Goal: Communication & Community: Answer question/provide support

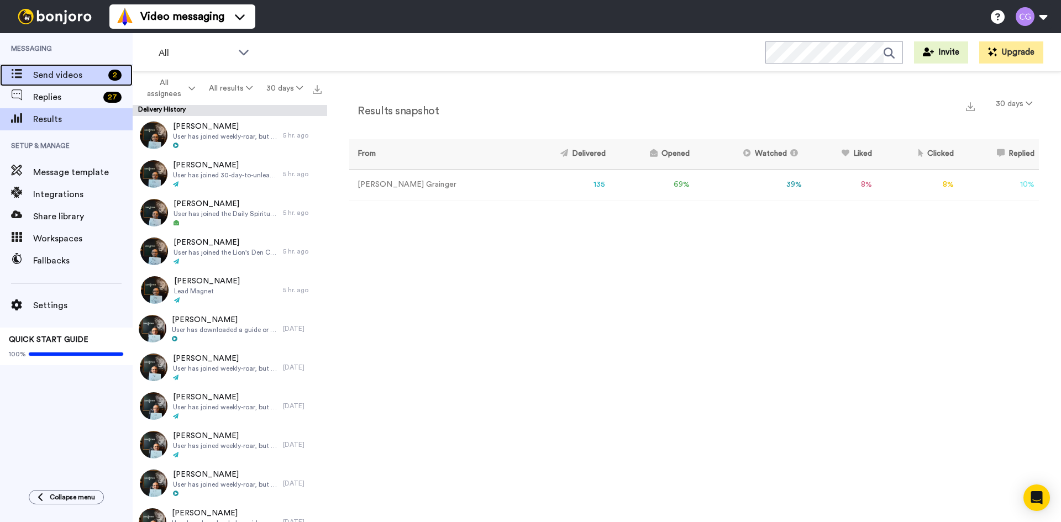
click at [68, 71] on span "Send videos" at bounding box center [68, 74] width 71 height 13
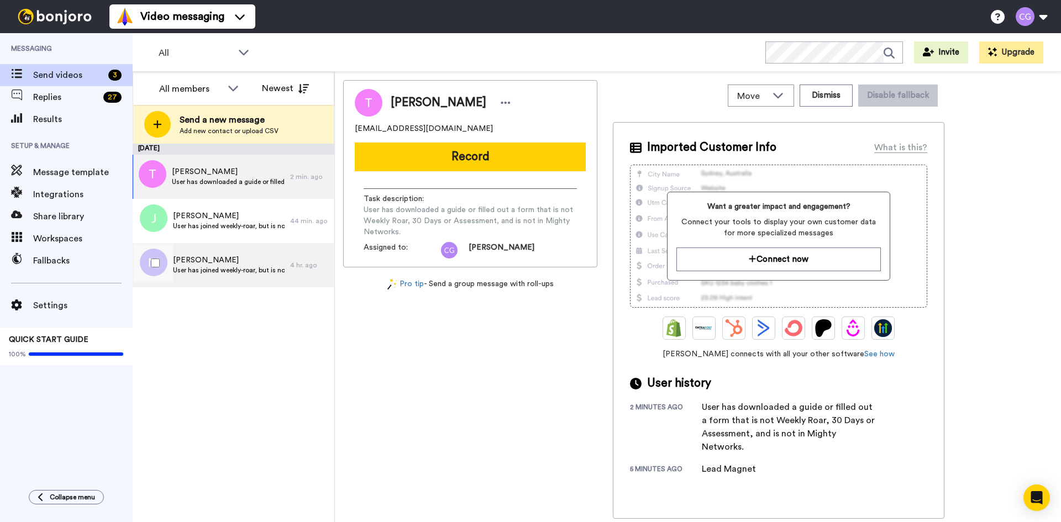
click at [233, 274] on span "User has joined weekly-roar, but is not in Mighty Networks." at bounding box center [229, 270] width 112 height 9
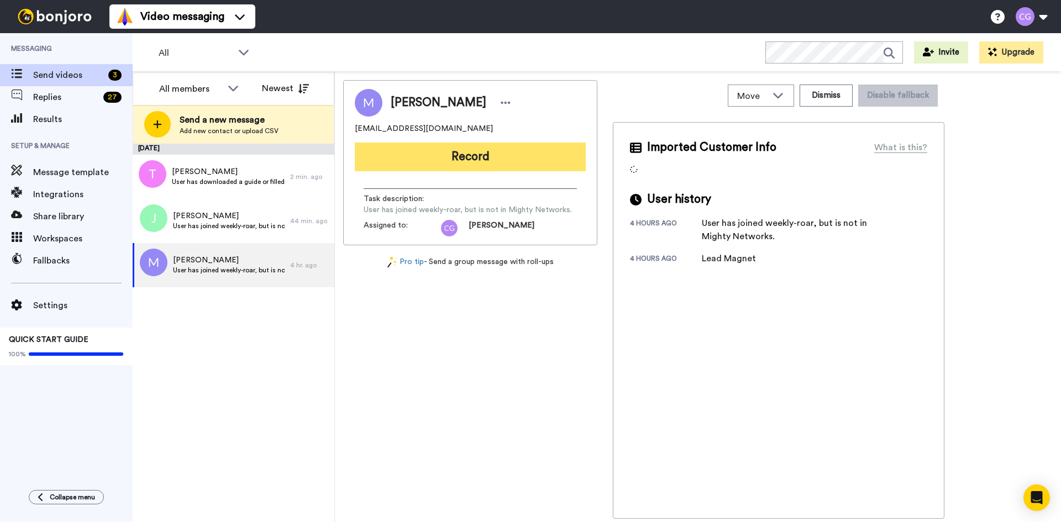
click at [445, 155] on button "Record" at bounding box center [470, 157] width 231 height 29
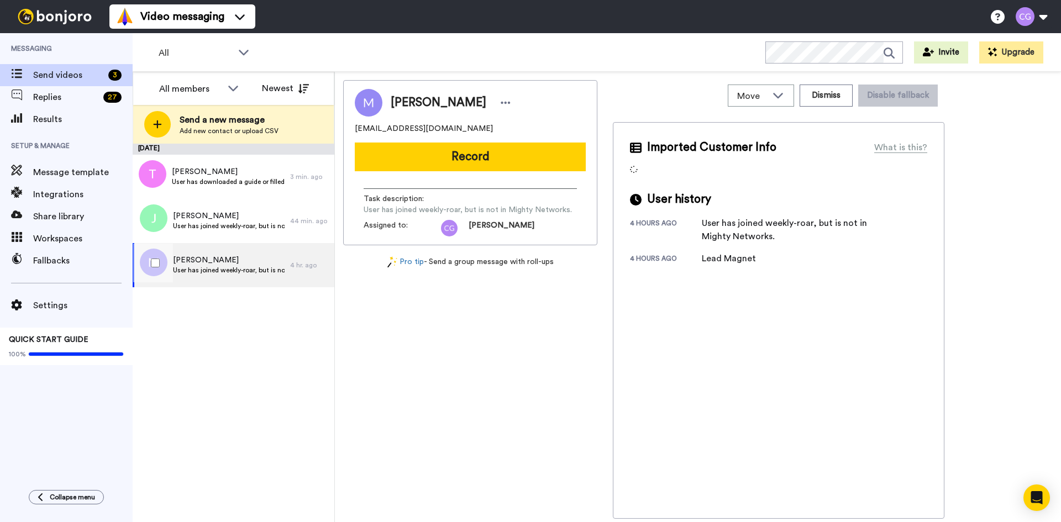
click at [245, 256] on span "Matt" at bounding box center [229, 260] width 112 height 11
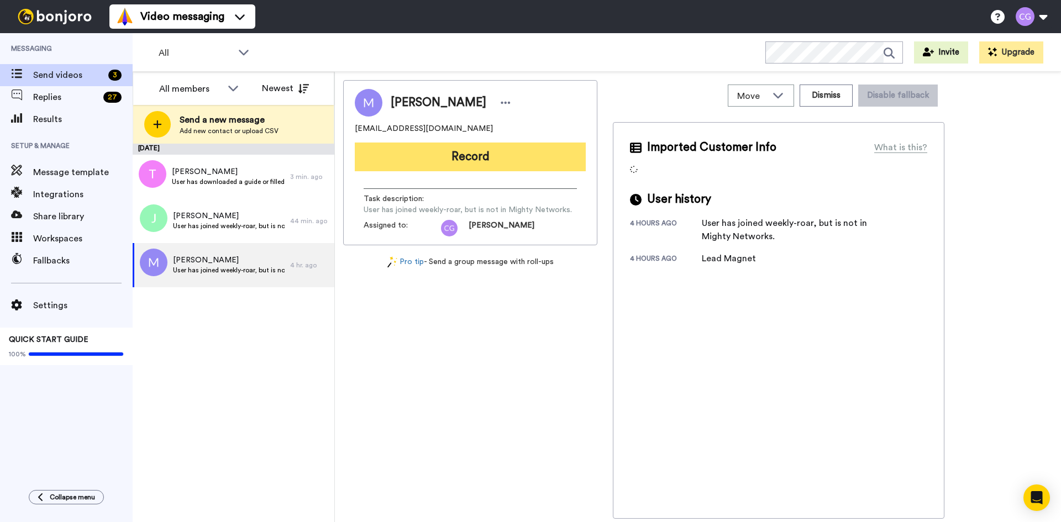
click at [430, 151] on button "Record" at bounding box center [470, 157] width 231 height 29
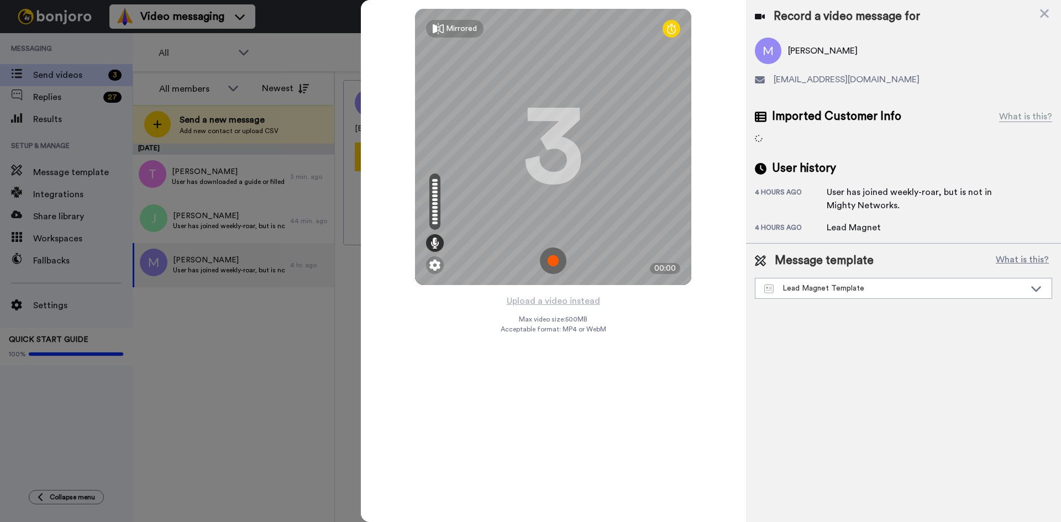
click at [554, 250] on img at bounding box center [553, 260] width 27 height 27
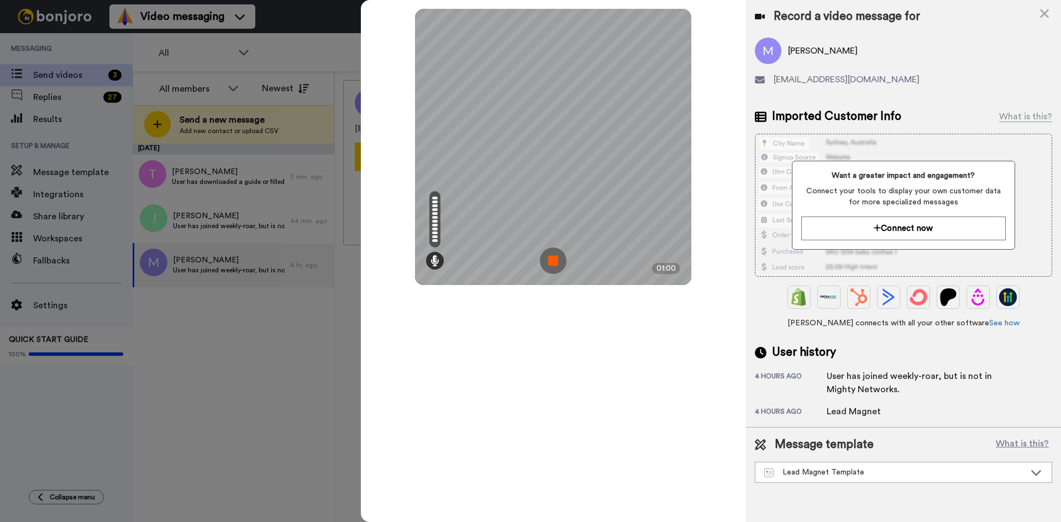
click at [553, 261] on img at bounding box center [553, 260] width 27 height 27
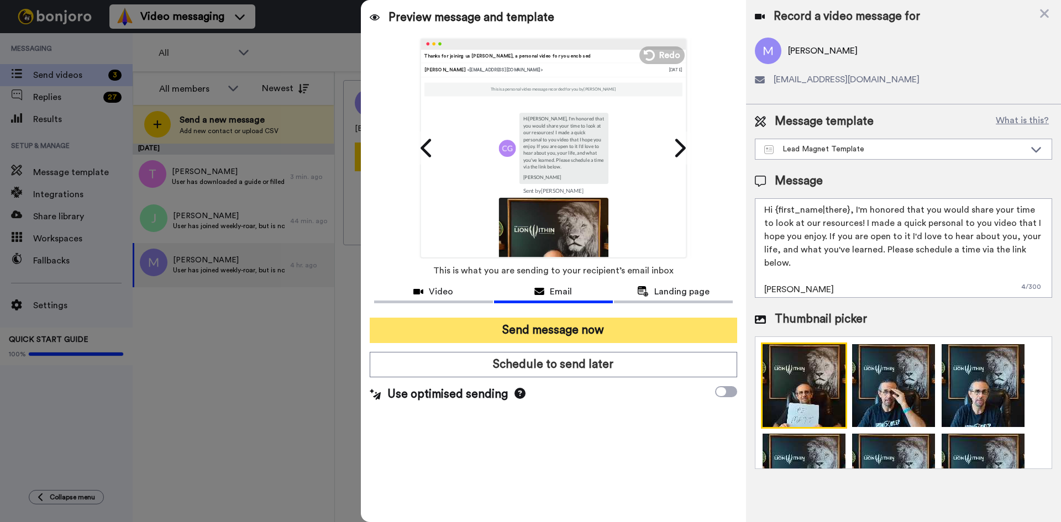
click at [534, 329] on button "Send message now" at bounding box center [553, 330] width 367 height 25
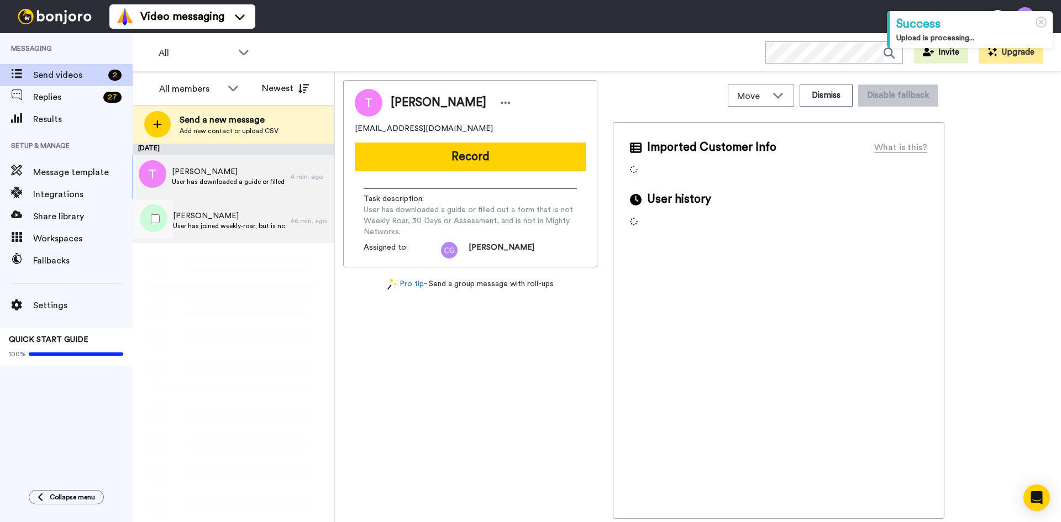
click at [244, 213] on span "Jared Mayo" at bounding box center [229, 215] width 112 height 11
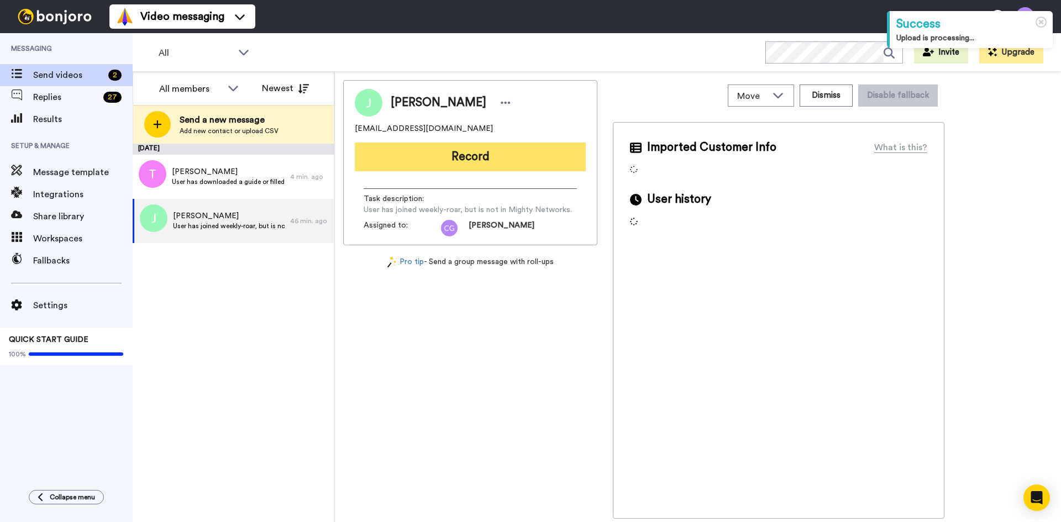
click at [430, 158] on button "Record" at bounding box center [470, 157] width 231 height 29
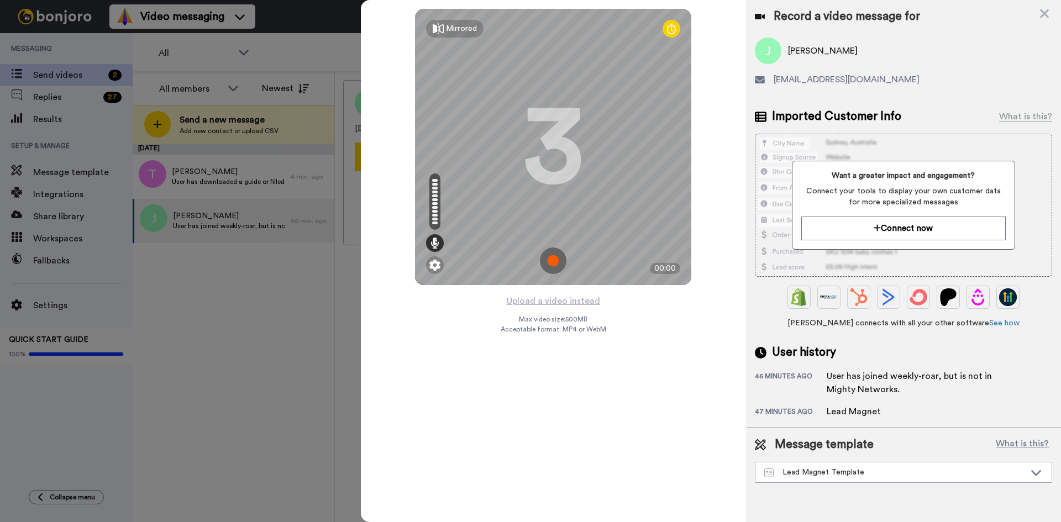
click at [559, 258] on img at bounding box center [553, 260] width 27 height 27
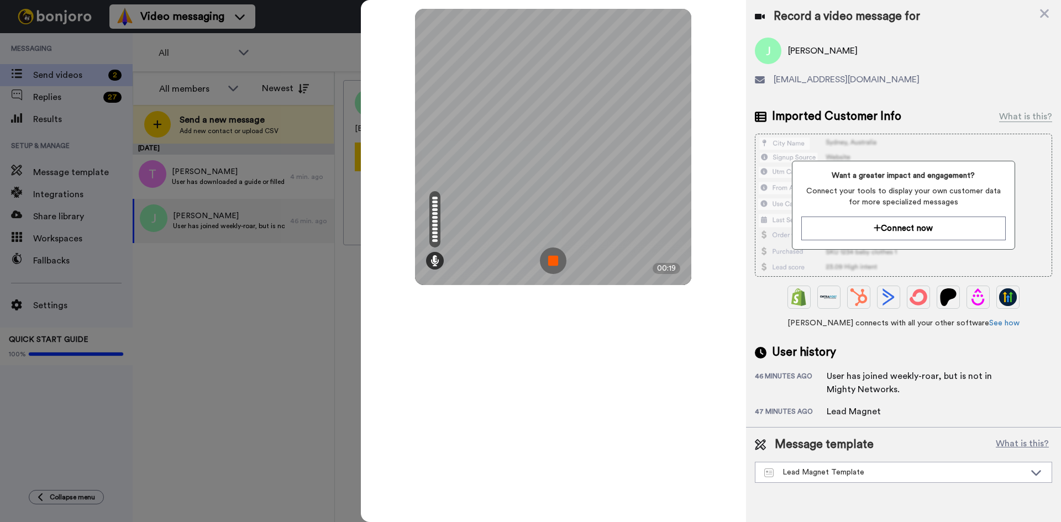
click at [560, 264] on img at bounding box center [553, 260] width 27 height 27
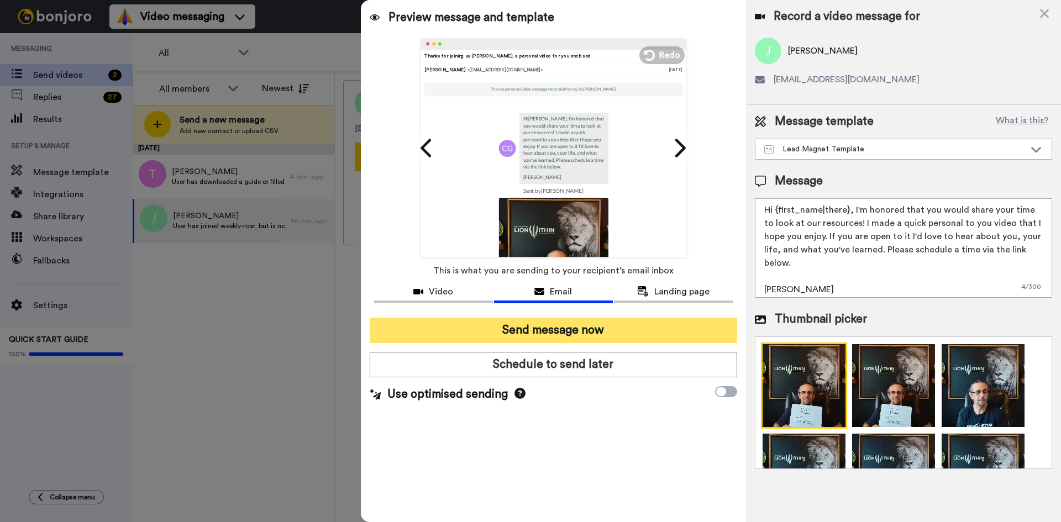
click at [571, 332] on button "Send message now" at bounding box center [553, 330] width 367 height 25
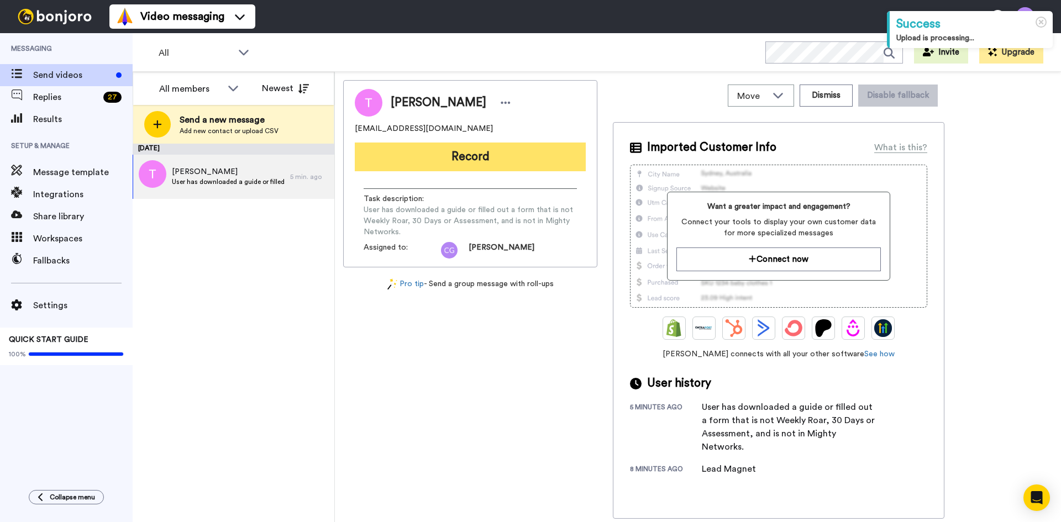
click at [463, 162] on button "Record" at bounding box center [470, 157] width 231 height 29
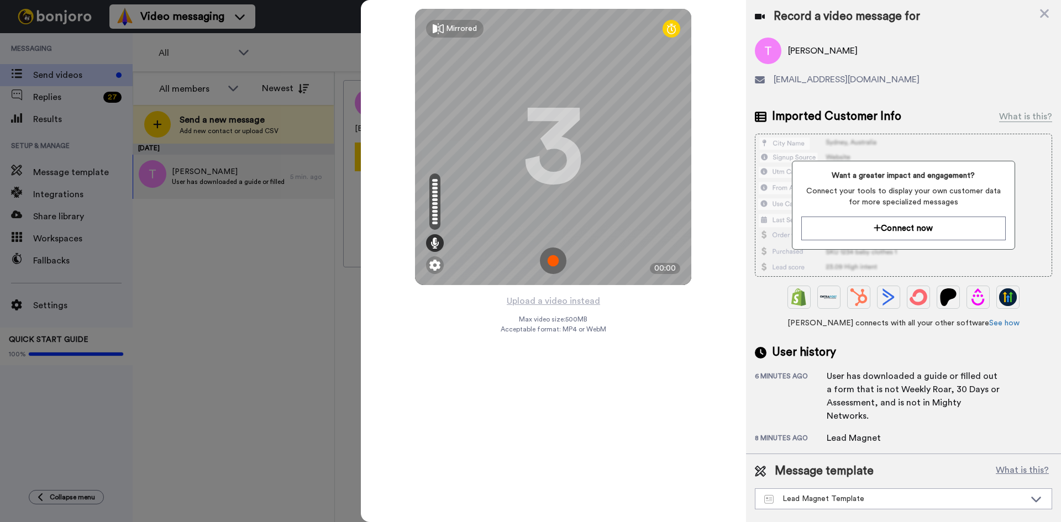
click at [546, 252] on img at bounding box center [553, 260] width 27 height 27
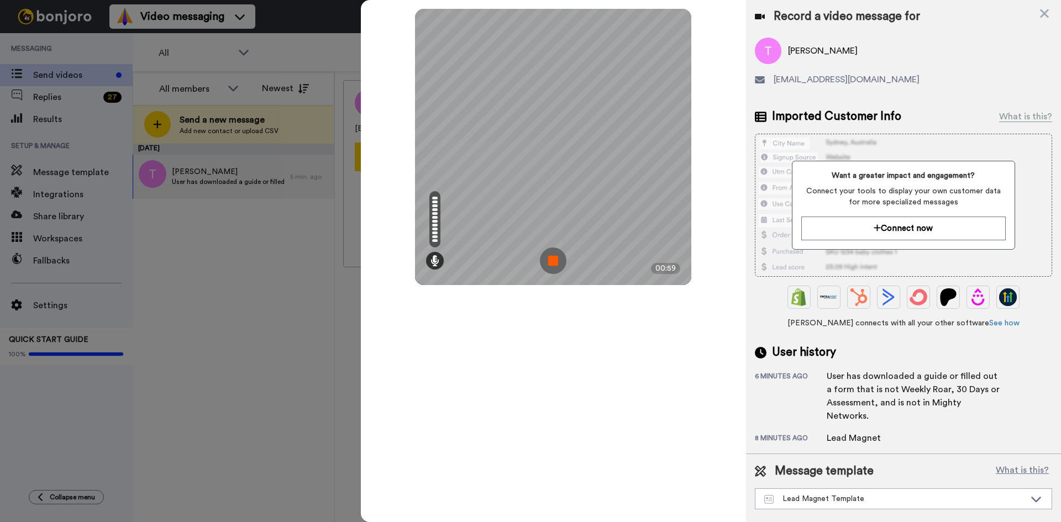
click at [550, 258] on img at bounding box center [553, 260] width 27 height 27
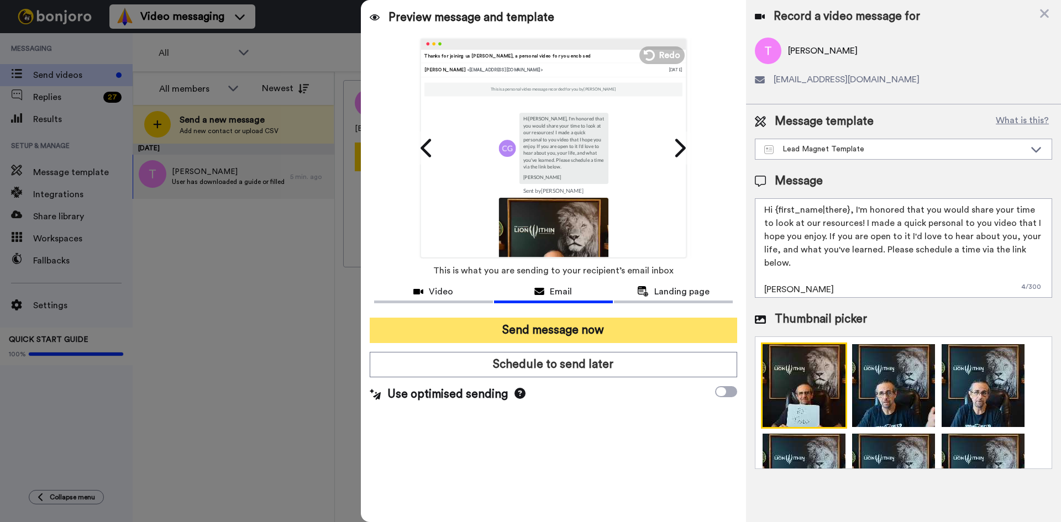
click at [586, 335] on button "Send message now" at bounding box center [553, 330] width 367 height 25
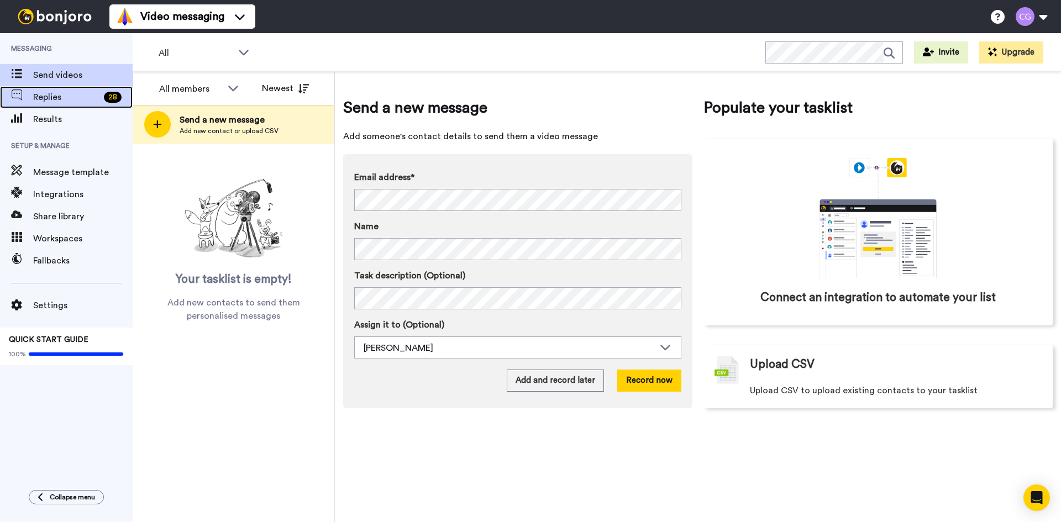
click at [74, 101] on span "Replies" at bounding box center [66, 97] width 66 height 13
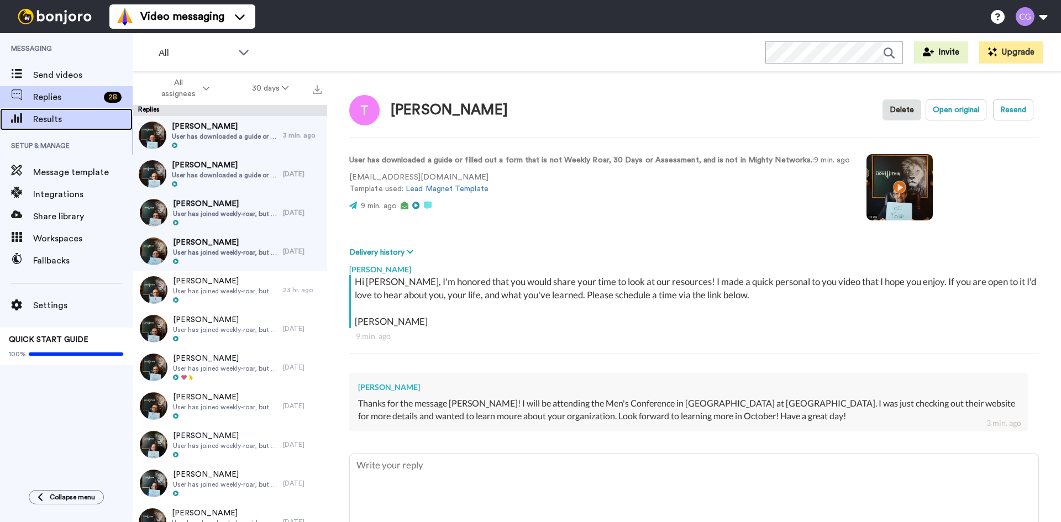
click at [68, 118] on span "Results" at bounding box center [82, 119] width 99 height 13
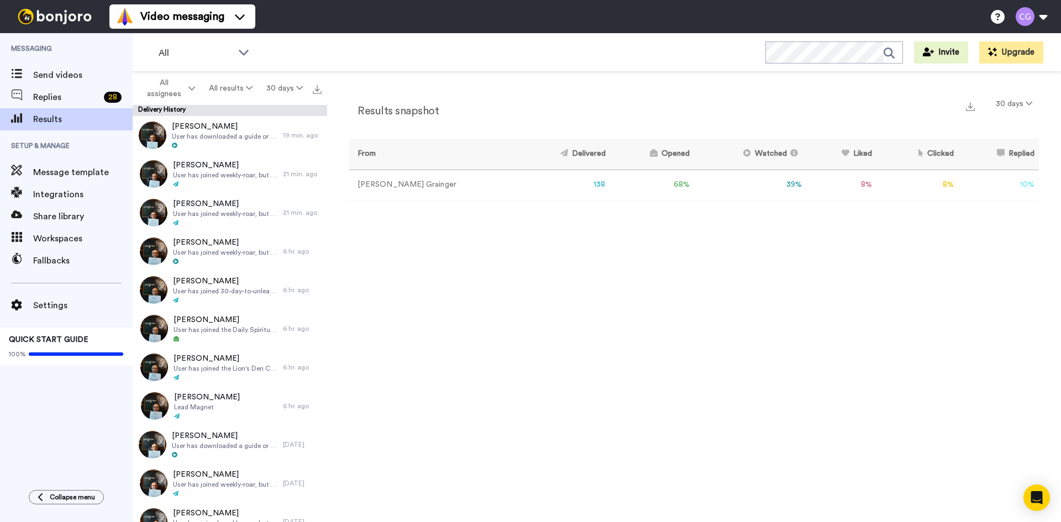
click at [93, 107] on div "Replies 28" at bounding box center [66, 97] width 133 height 22
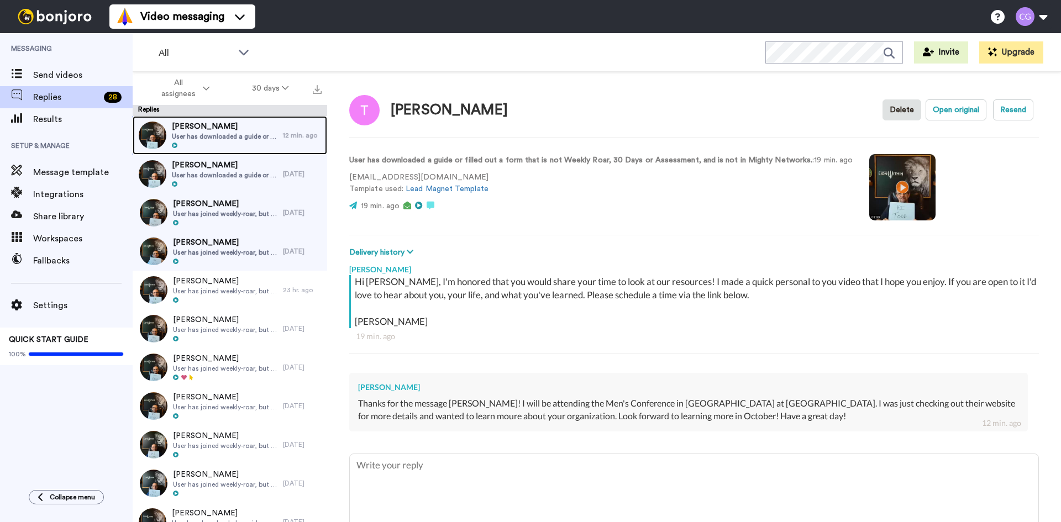
click at [234, 144] on div at bounding box center [225, 146] width 106 height 8
click at [474, 482] on textarea at bounding box center [694, 489] width 688 height 71
type textarea "x"
type textarea "O"
type textarea "x"
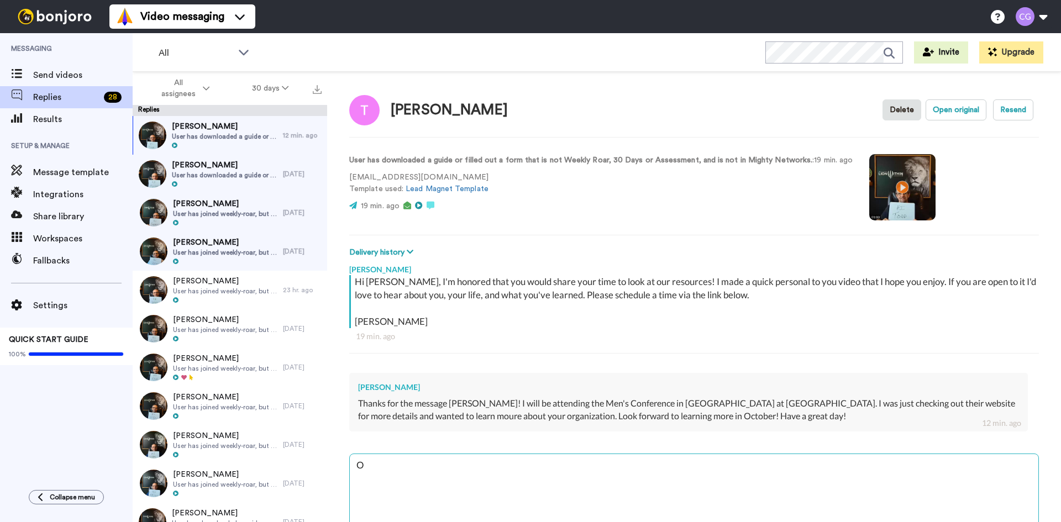
type textarea "Oh"
type textarea "x"
type textarea "Oh"
type textarea "x"
type textarea "Oh c"
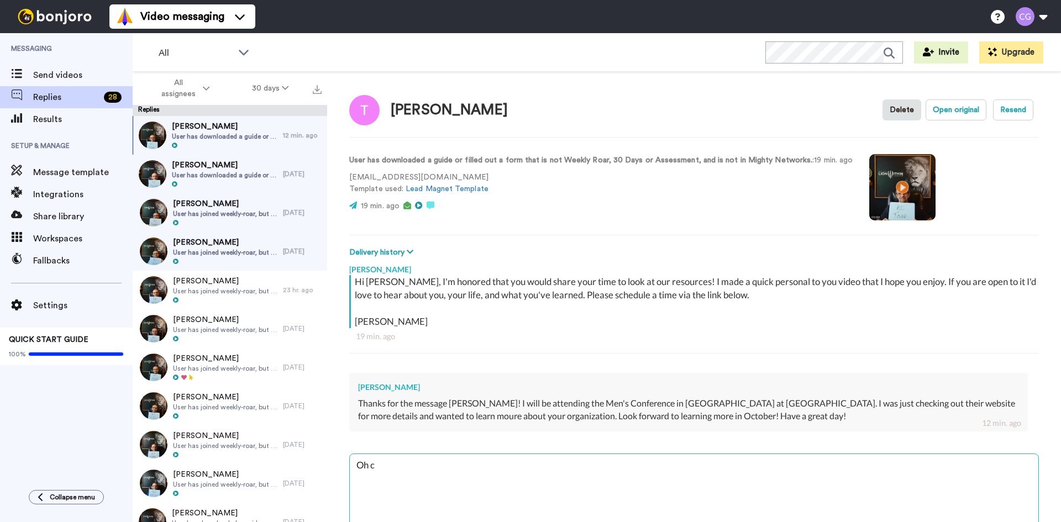
type textarea "x"
type textarea "Oh co"
type textarea "x"
type textarea "Oh coo"
type textarea "x"
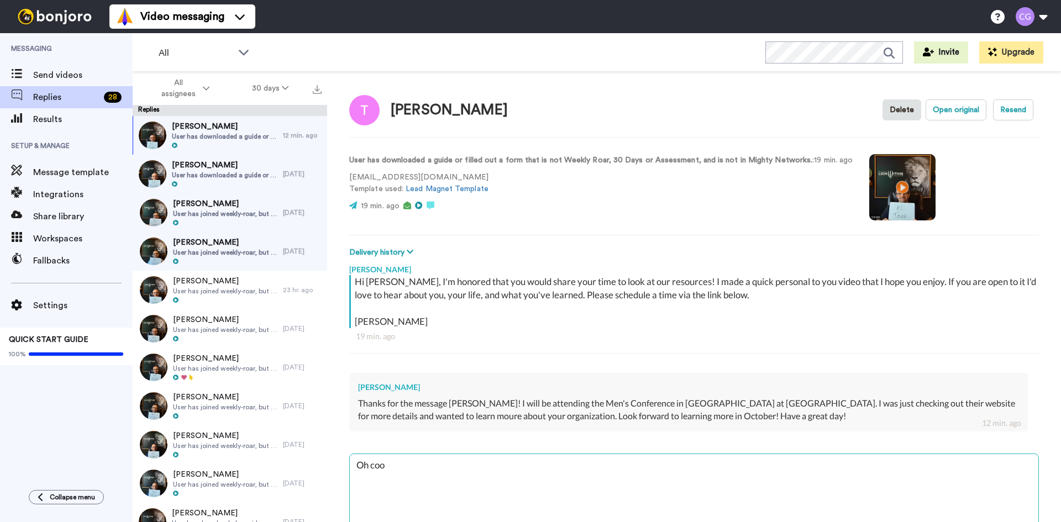
type textarea "Oh cool"
type textarea "x"
type textarea "Oh cool"
type textarea "x"
type textarea "Oh cool m"
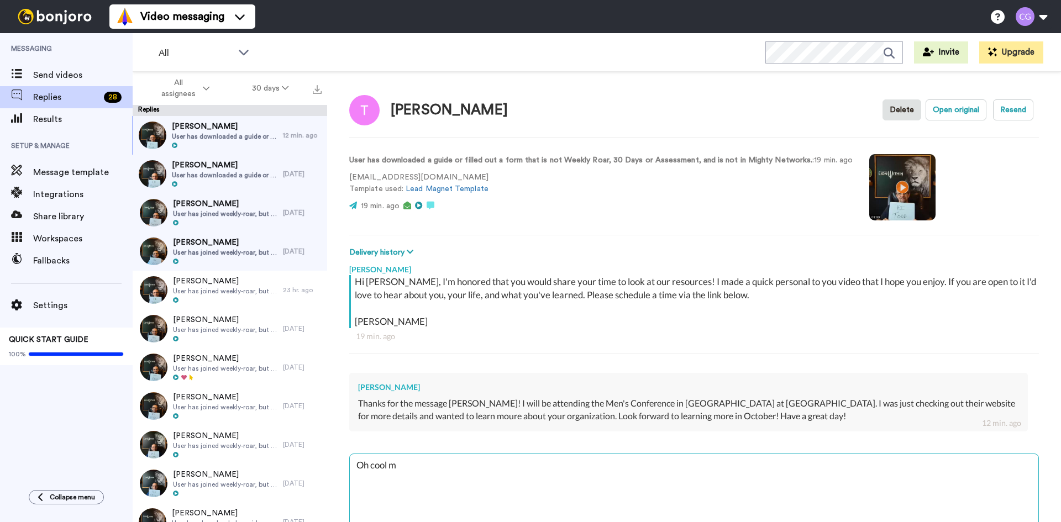
type textarea "x"
type textarea "Oh cool ma"
type textarea "x"
type textarea "Oh cool man"
type textarea "x"
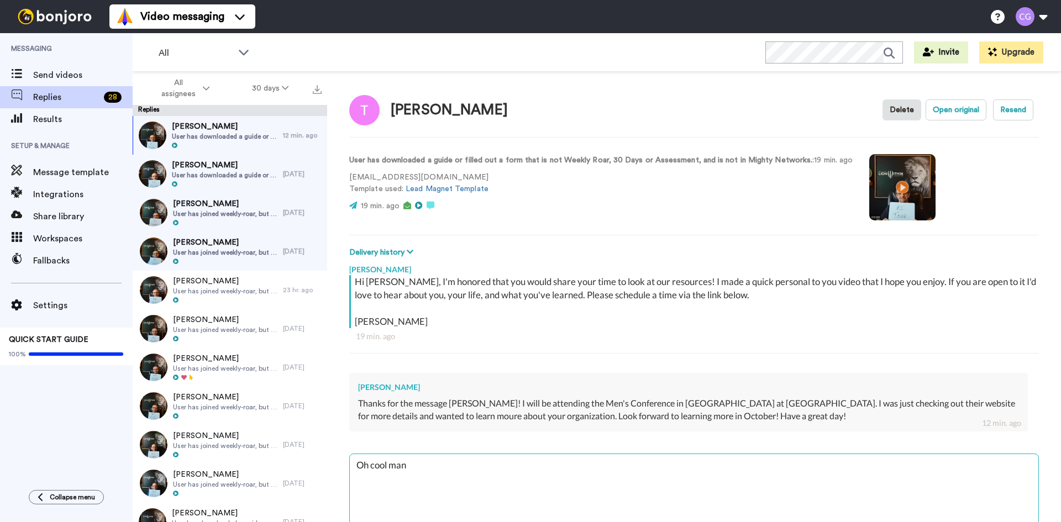
type textarea "Oh cool man!"
type textarea "x"
type textarea "Oh cool man!"
type textarea "x"
type textarea "Oh cool man!"
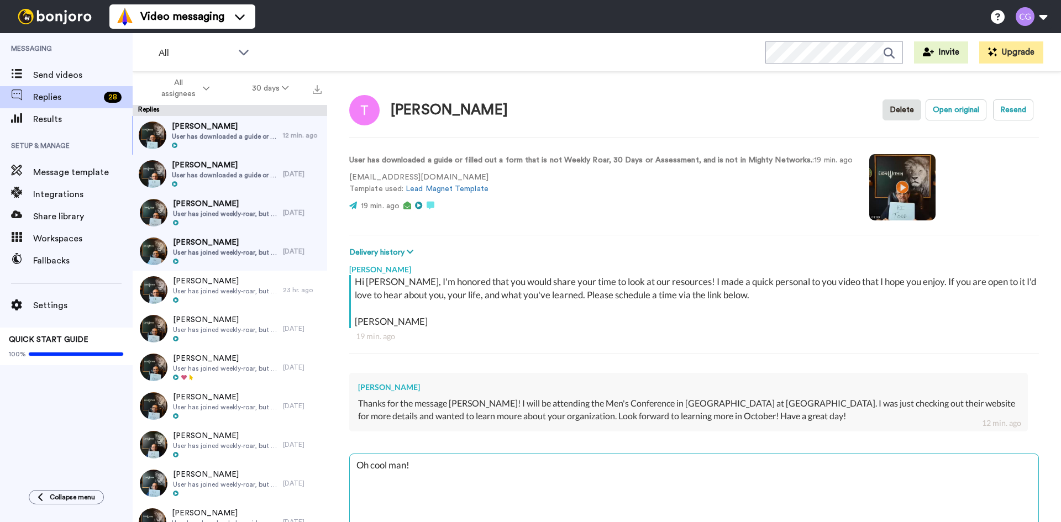
type textarea "x"
type textarea "Oh cool man! I"
type textarea "x"
type textarea "Oh cool man! I'"
type textarea "x"
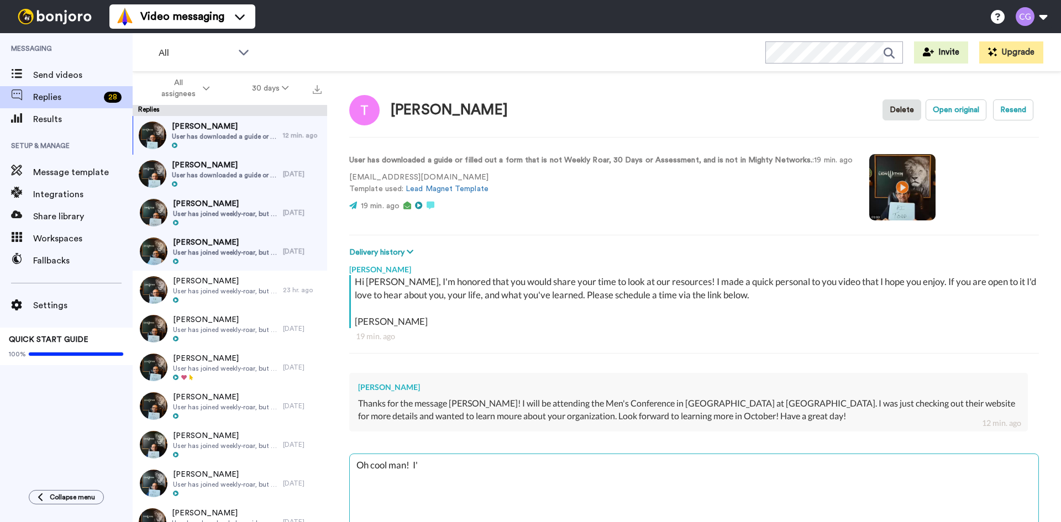
type textarea "Oh cool man! I'l"
type textarea "x"
type textarea "Oh cool man! I'll"
type textarea "x"
type textarea "Oh cool man! I'll"
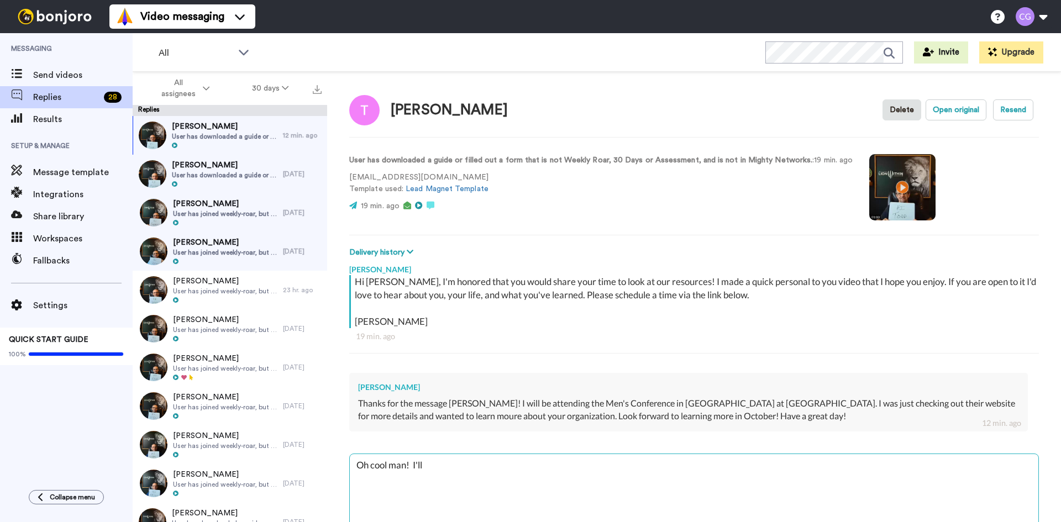
type textarea "x"
type textarea "Oh cool man! I'll b"
type textarea "x"
type textarea "Oh cool man! I'll be"
type textarea "x"
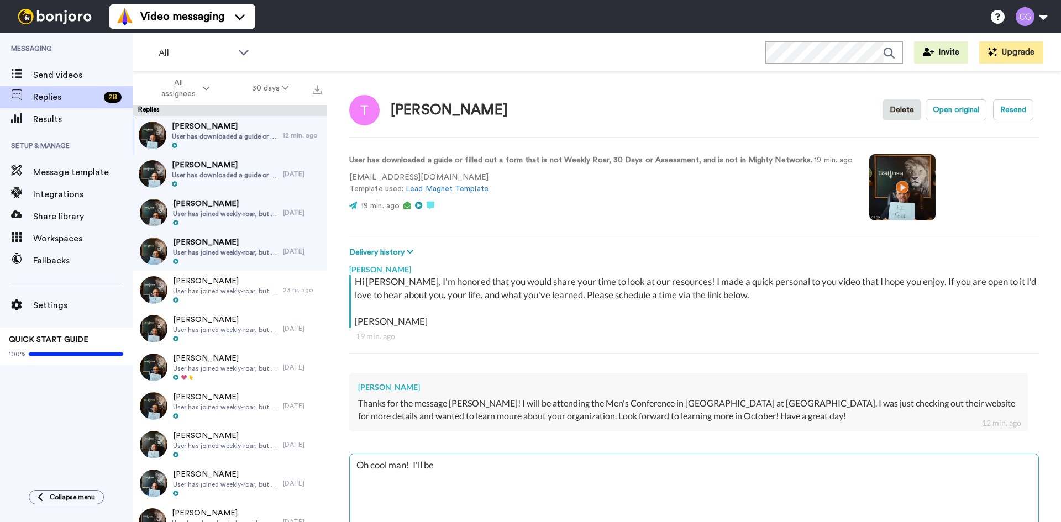
type textarea "Oh cool man! I'll be"
type textarea "x"
type textarea "Oh cool man! I'll be c"
type textarea "x"
type textarea "Oh cool man! I'll be co"
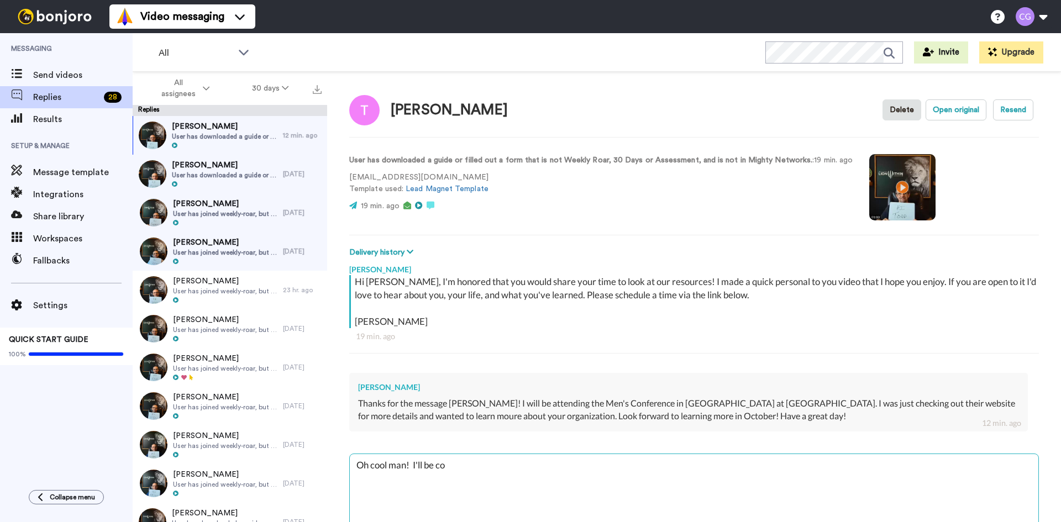
type textarea "x"
type textarea "Oh cool man! I'll be com"
type textarea "x"
type textarea "Oh cool man! I'll be comi"
type textarea "x"
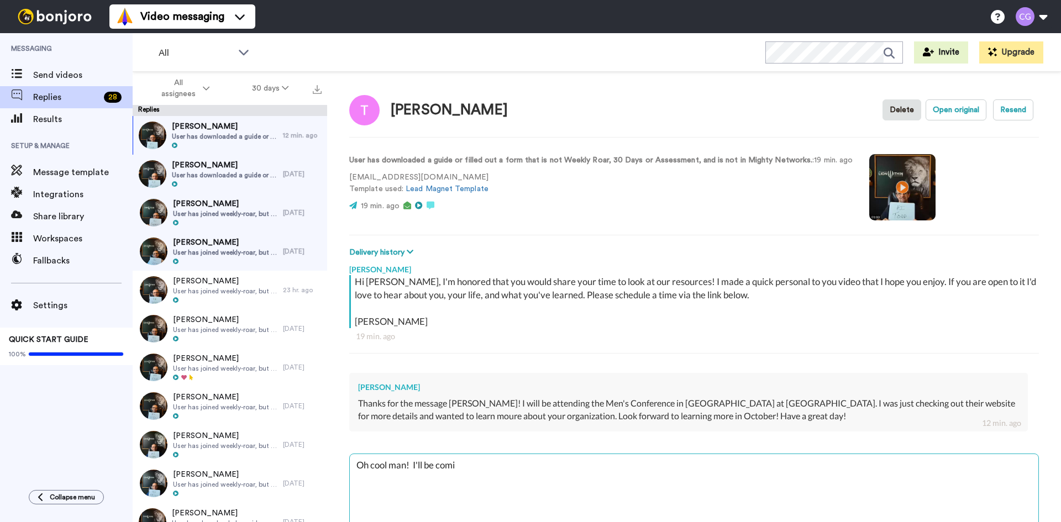
type textarea "Oh cool man! I'll be comin"
type textarea "x"
type textarea "Oh cool man! I'll be coming"
type textarea "x"
type textarea "Oh cool man! I'll be coming"
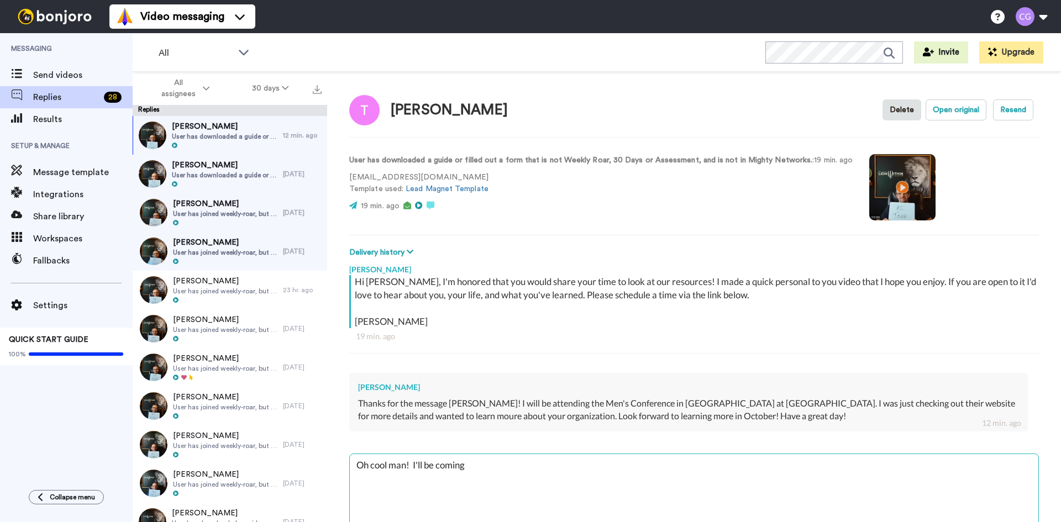
type textarea "x"
type textarea "Oh cool man! I'll be coming d"
type textarea "x"
type textarea "Oh cool man! I'll be coming do"
type textarea "x"
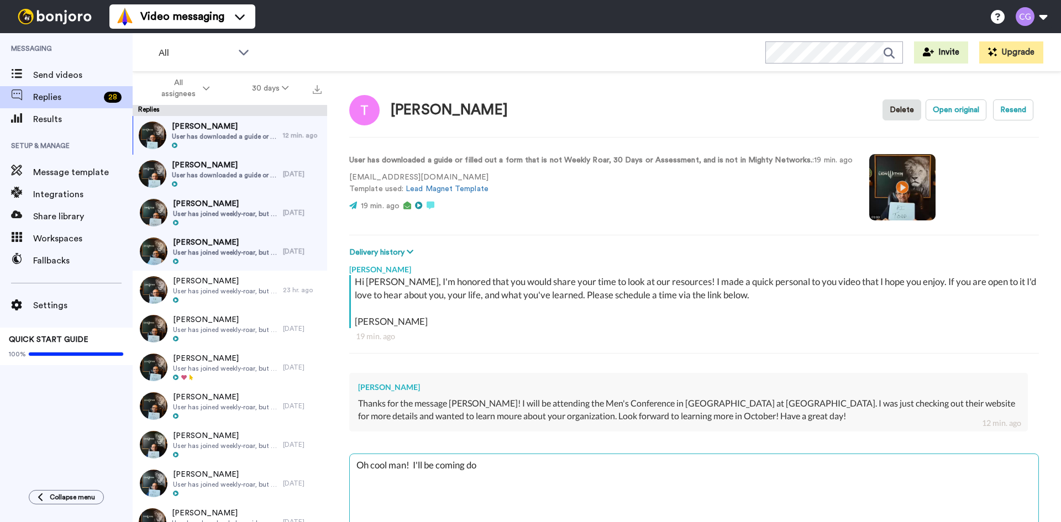
type textarea "Oh cool man! I'll be coming dow"
type textarea "x"
type textarea "Oh cool man! I'll be coming down"
type textarea "x"
type textarea "Oh cool man! I'll be coming down"
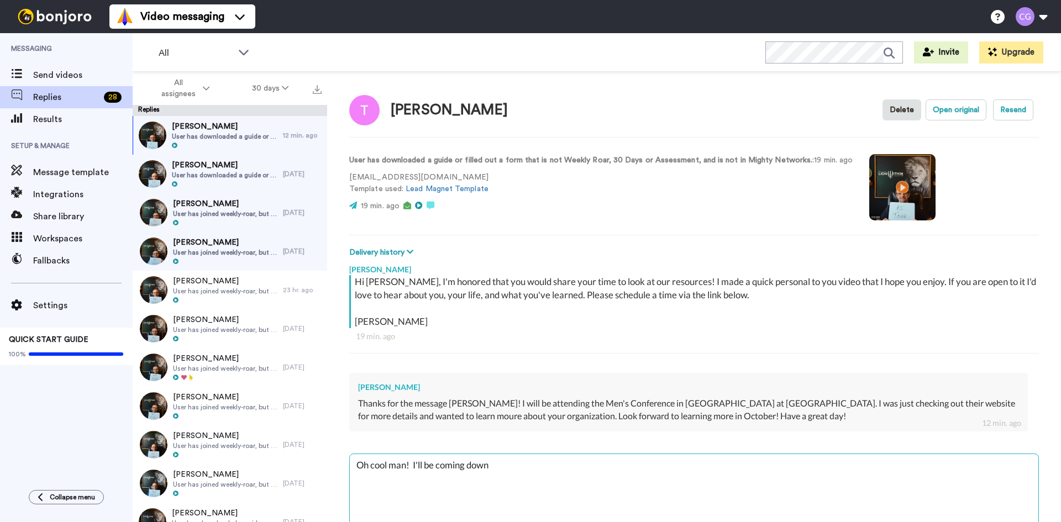
type textarea "x"
type textarea "Oh cool man! I'll be coming down t"
type textarea "x"
type textarea "Oh cool man! I'll be coming down th"
type textarea "x"
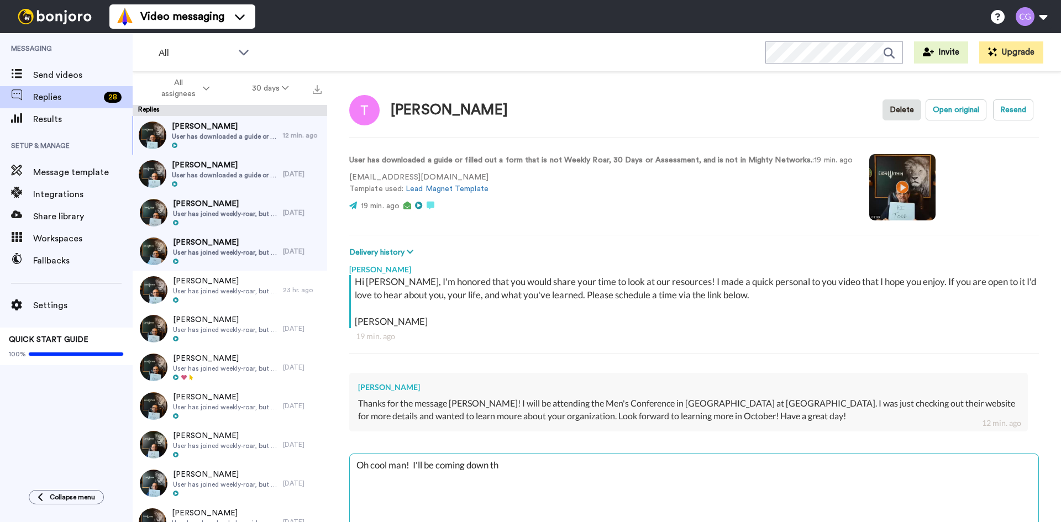
type textarea "Oh cool man! I'll be coming down tha"
type textarea "x"
type textarea "Oh cool man! I'll be coming down that"
type textarea "x"
type textarea "Oh cool man! I'll be coming down that"
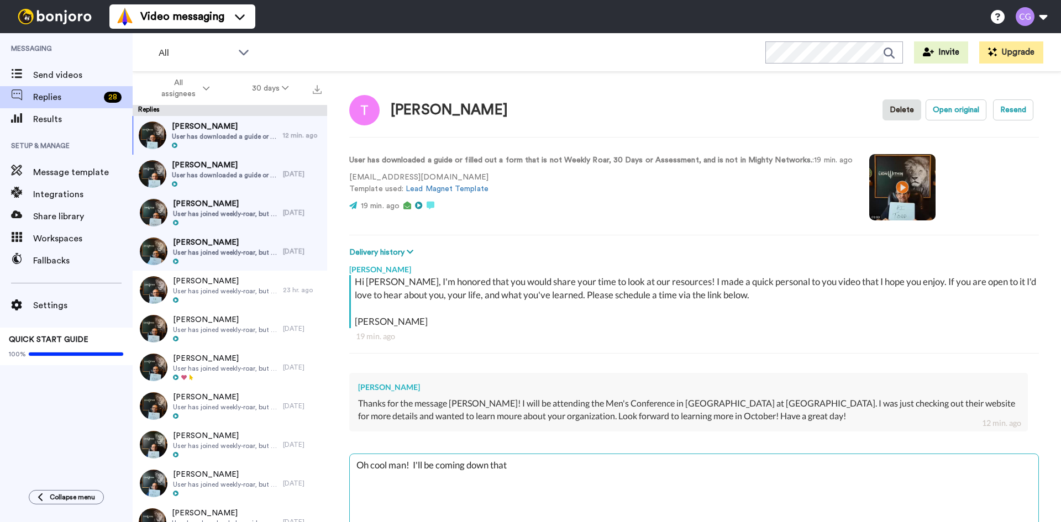
type textarea "x"
type textarea "Oh cool man! I'll be coming down that T"
type textarea "x"
type textarea "Oh cool man! I'll be coming down that Th"
type textarea "x"
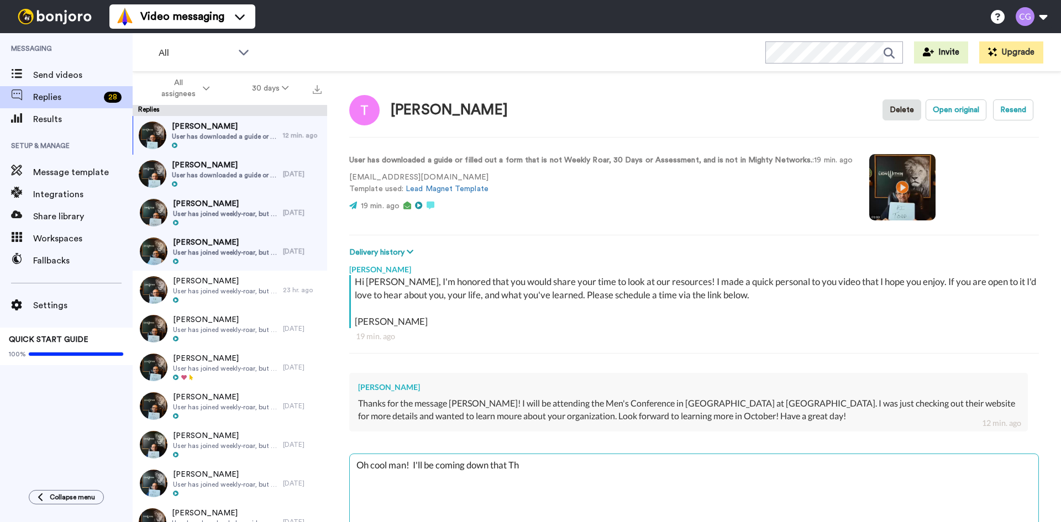
type textarea "Oh cool man! I'll be coming down that Thu"
type textarea "x"
type textarea "Oh cool man! I'll be coming down that Thur"
type textarea "x"
type textarea "Oh cool man! I'll be coming down that Thurs"
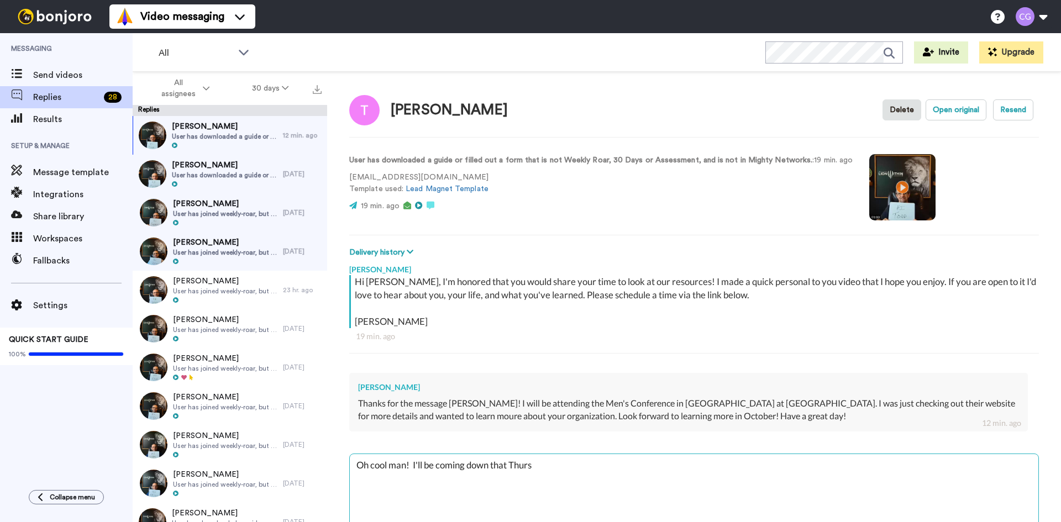
type textarea "x"
type textarea "Oh cool man! I'll be coming down that Thursd"
type textarea "x"
type textarea "Oh cool man! I'll be coming down that Thursda"
type textarea "x"
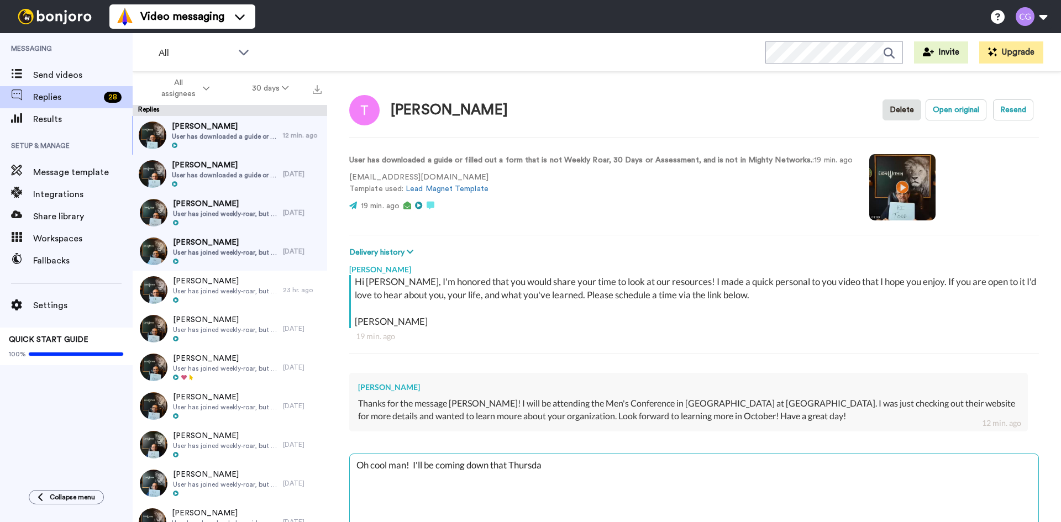
type textarea "Oh cool man! I'll be coming down that Thursday"
type textarea "x"
type textarea "Oh cool man! I'll be coming down that Thursday"
type textarea "x"
type textarea "Oh cool man! I'll be coming down that Thursday a"
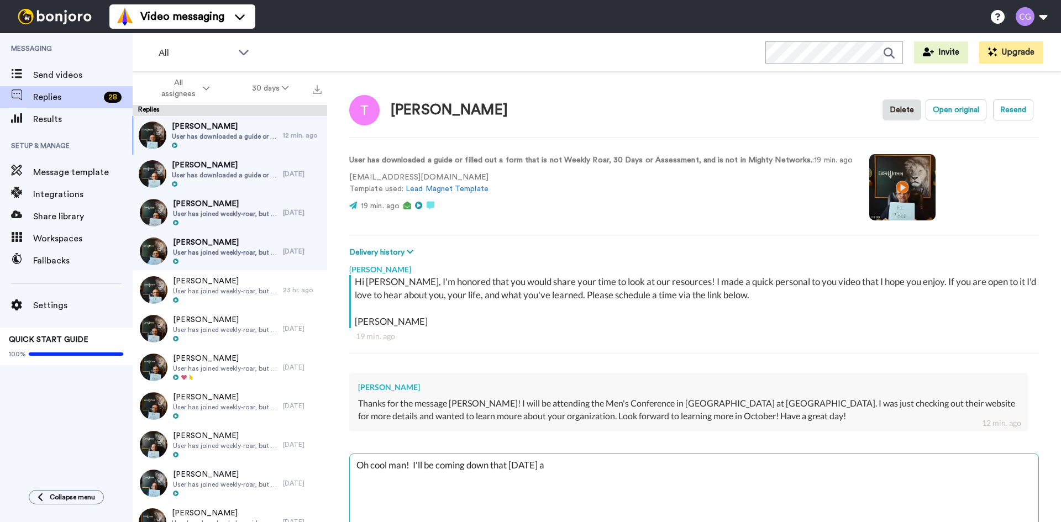
type textarea "x"
type textarea "Oh cool man! I'll be coming down that Thursday an"
type textarea "x"
type textarea "Oh cool man! I'll be coming down that Thursday and"
type textarea "x"
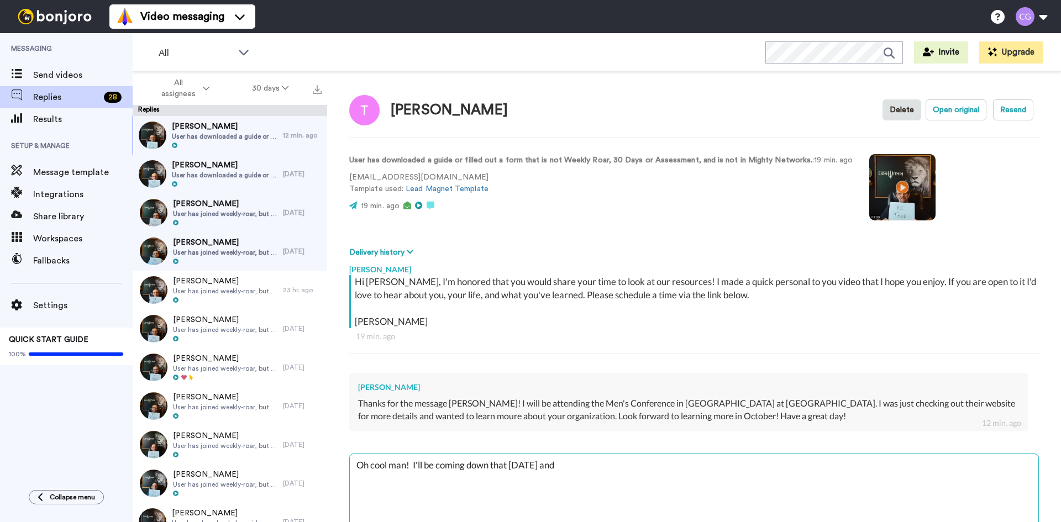
type textarea "Oh cool man! I'll be coming down that Thursday and"
type textarea "x"
type textarea "Oh cool man! I'll be coming down that Thursday and w"
type textarea "x"
type textarea "Oh cool man! I'll be coming down that Thursday and wo"
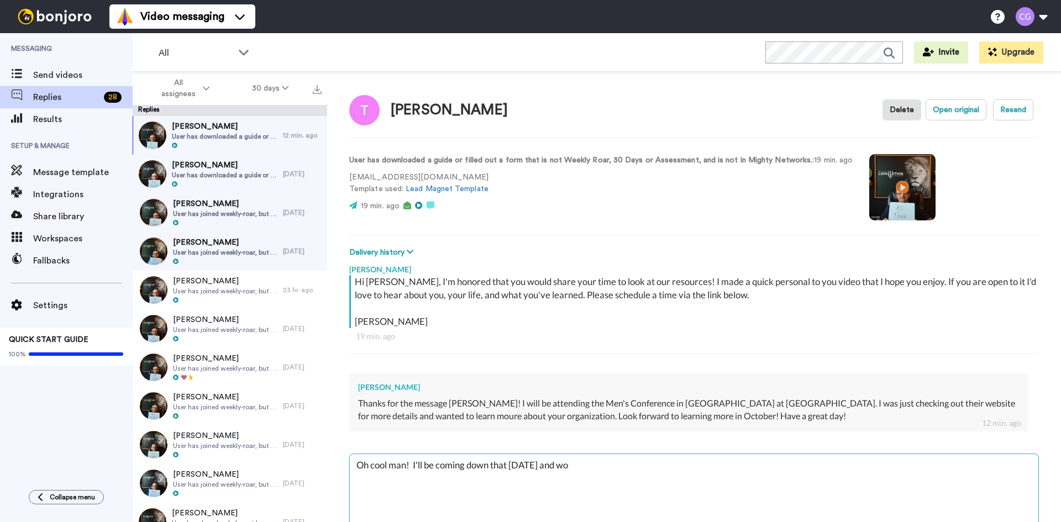
type textarea "x"
type textarea "Oh cool man! I'll be coming down that Thursday and wou"
type textarea "x"
type textarea "Oh cool man! I'll be coming down that Thursday and woul"
type textarea "x"
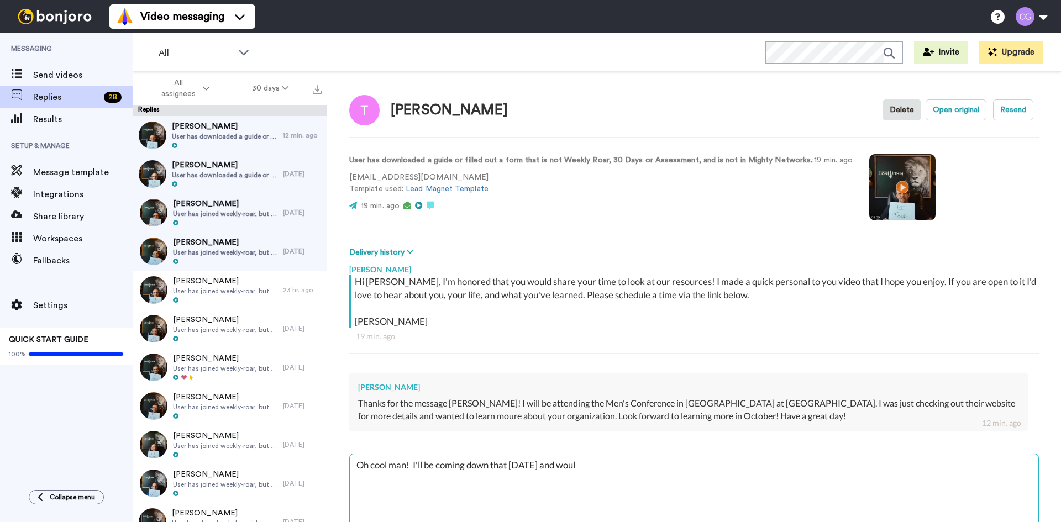
type textarea "Oh cool man! I'll be coming down that Thursday and would"
type textarea "x"
type textarea "Oh cool man! I'll be coming down that Thursday and would"
type textarea "x"
type textarea "Oh cool man! I'll be coming down that Thursday and would l"
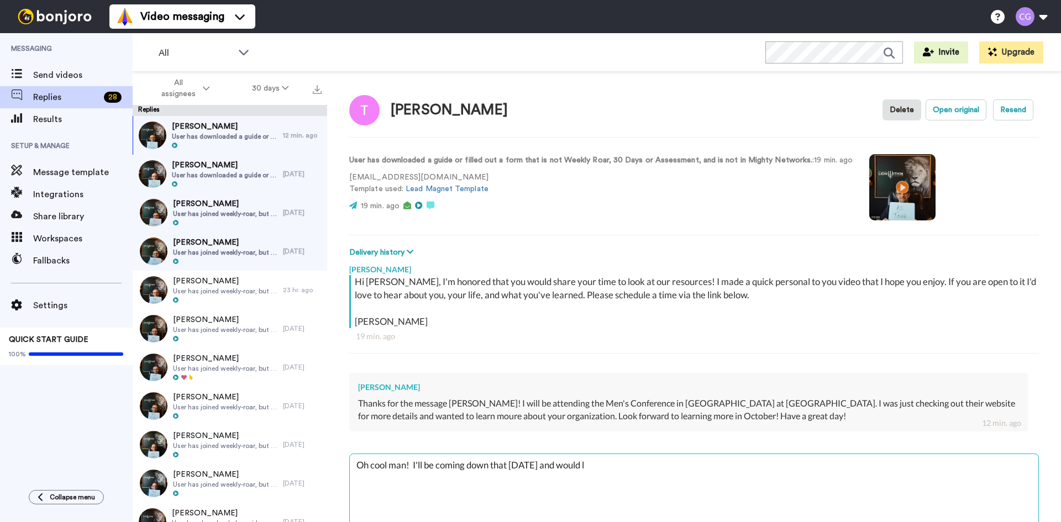
type textarea "x"
type textarea "Oh cool man! I'll be coming down that Thursday and would lv"
type textarea "x"
type textarea "Oh cool man! I'll be coming down that Thursday and would lvo"
type textarea "x"
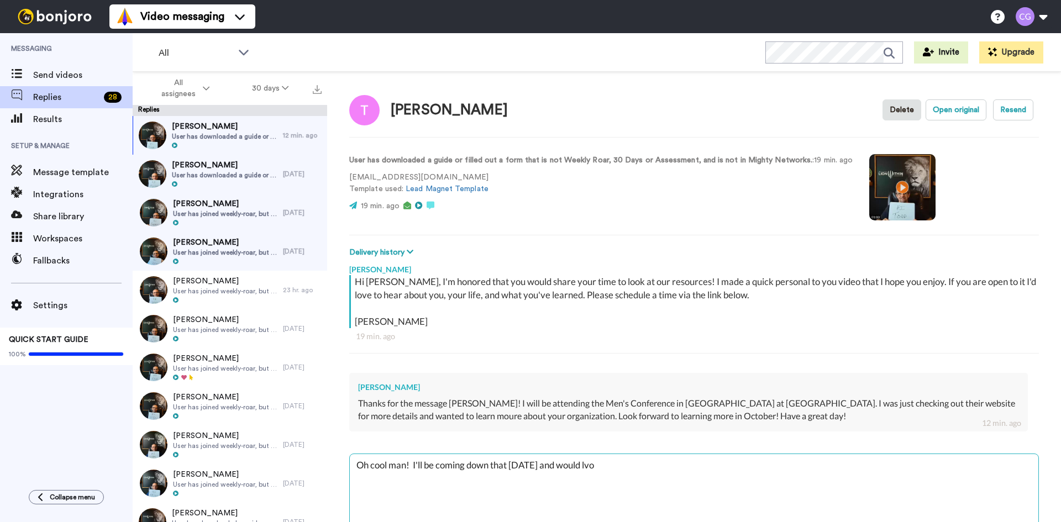
type textarea "Oh cool man! I'll be coming down that Thursday and would lv"
type textarea "x"
type textarea "Oh cool man! I'll be coming down that Thursday and would l"
type textarea "x"
type textarea "Oh cool man! I'll be coming down that Thursday and would lo"
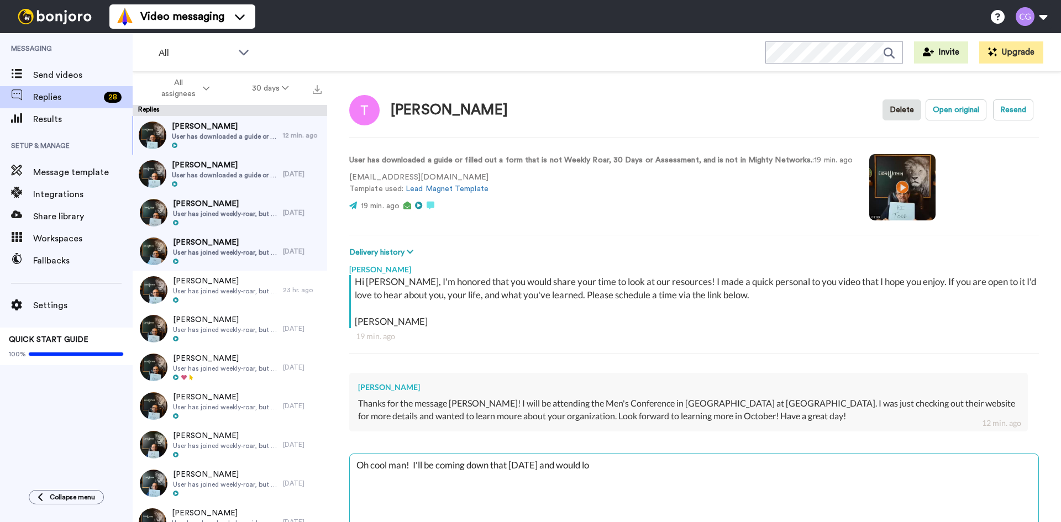
type textarea "x"
type textarea "Oh cool man! I'll be coming down that Thursday and would lov"
type textarea "x"
type textarea "Oh cool man! I'll be coming down that Thursday and would love"
type textarea "x"
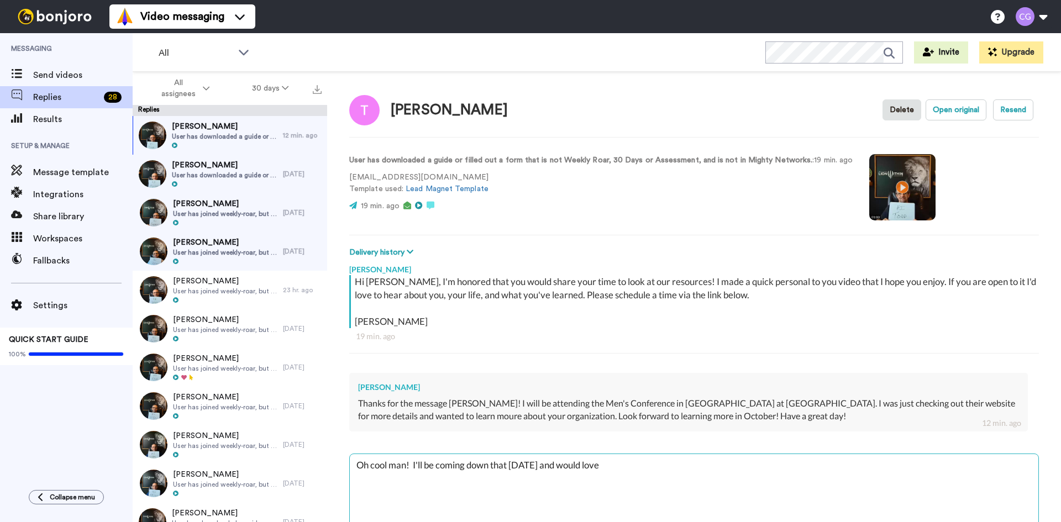
type textarea "Oh cool man! I'll be coming down that Thursday and would love"
type textarea "x"
type textarea "Oh cool man! I'll be coming down that Thursday and would love t"
type textarea "x"
type textarea "Oh cool man! I'll be coming down that Thursday and would love to"
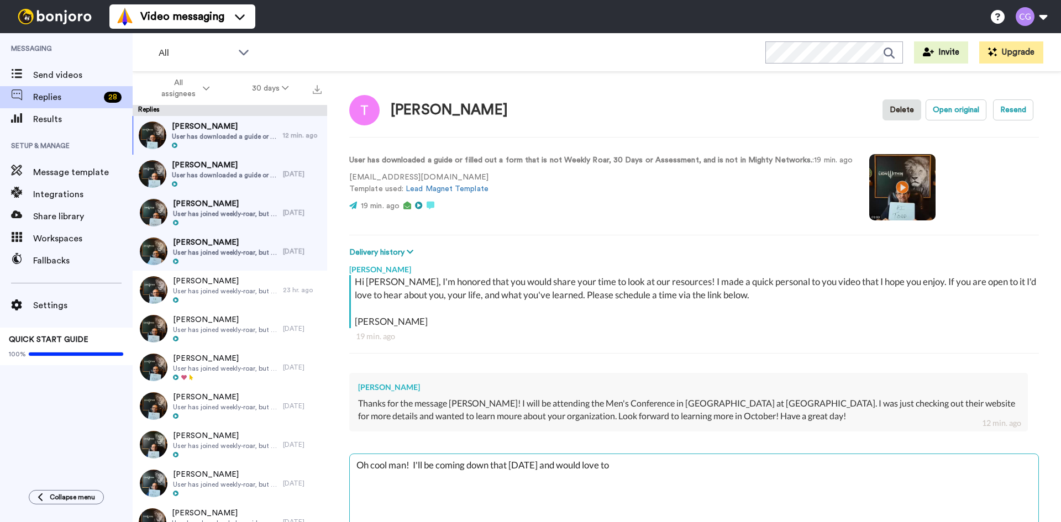
type textarea "x"
type textarea "Oh cool man! I'll be coming down that Thursday and would love to"
type textarea "x"
type textarea "Oh cool man! I'll be coming down that Thursday and would love to m"
type textarea "x"
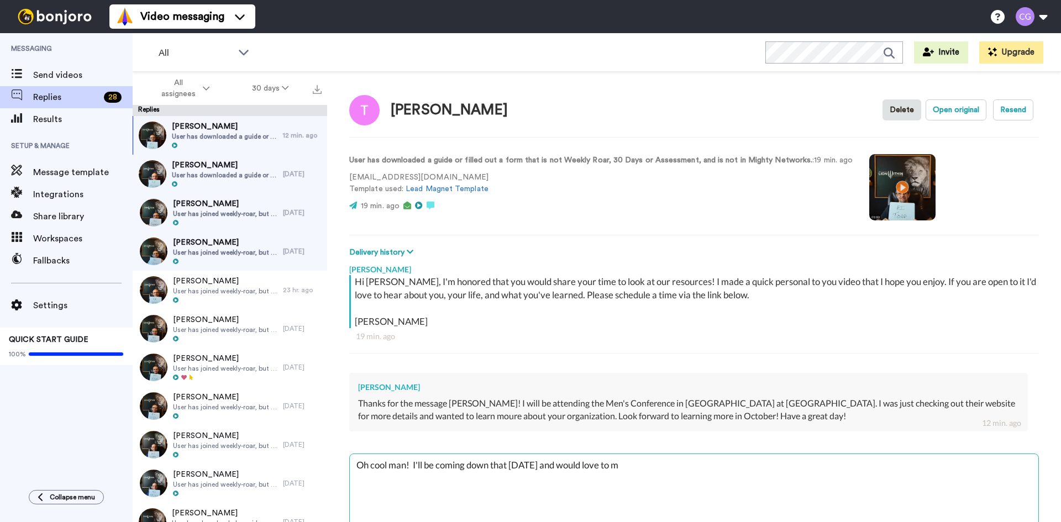
type textarea "Oh cool man! I'll be coming down that Thursday and would love to me"
type textarea "x"
type textarea "Oh cool man! I'll be coming down that Thursday and would love to mee"
type textarea "x"
type textarea "Oh cool man! I'll be coming down that Thursday and would love to meet"
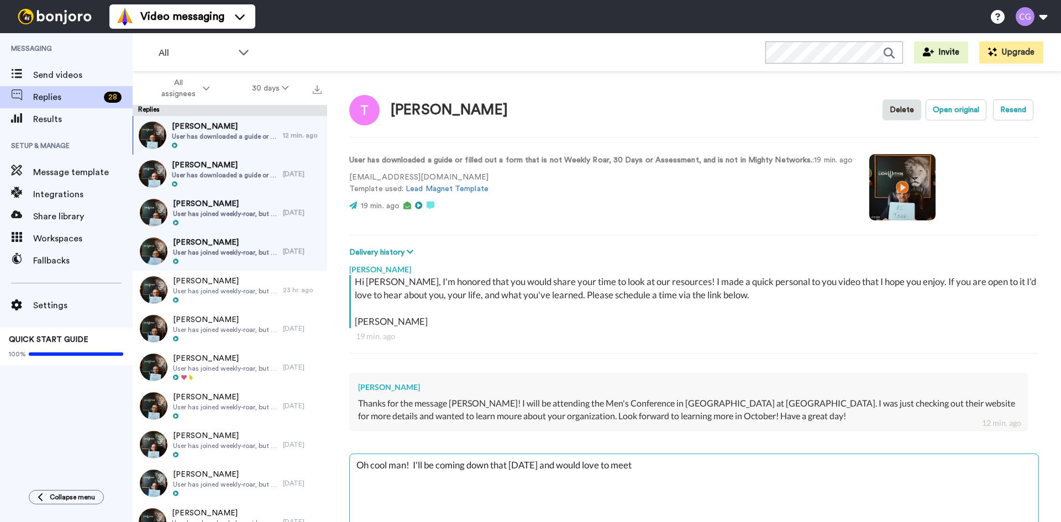
type textarea "x"
type textarea "Oh cool man! I'll be coming down that Thursday and would love to meeti"
type textarea "x"
type textarea "Oh cool man! I'll be coming down that Thursday and would love to meetin"
type textarea "x"
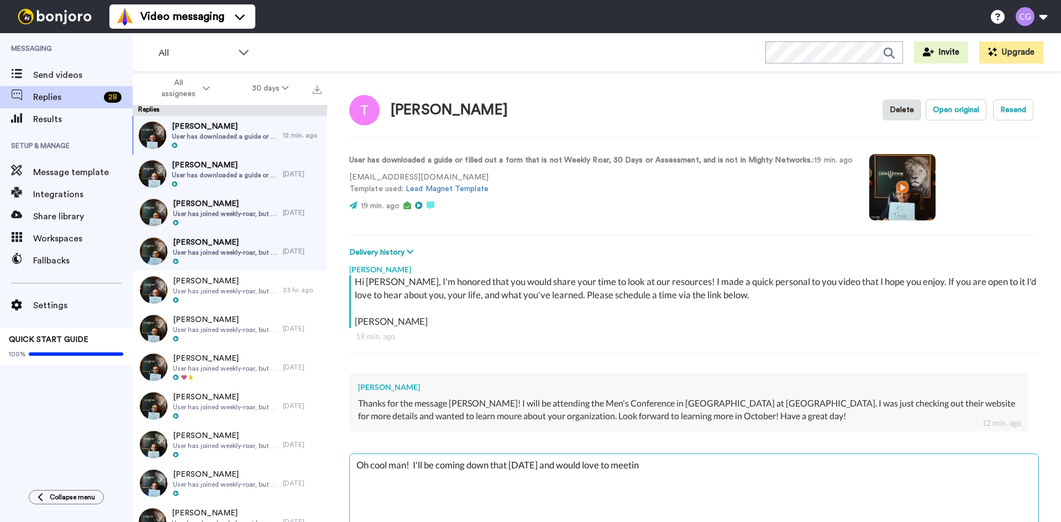
type textarea "Oh cool man! I'll be coming down that Thursday and would love to meeti"
type textarea "x"
type textarea "Oh cool man! I'll be coming down that Thursday and would love to meet"
type textarea "x"
type textarea "Oh cool man! I'll be coming down that Thursday and would love to meet"
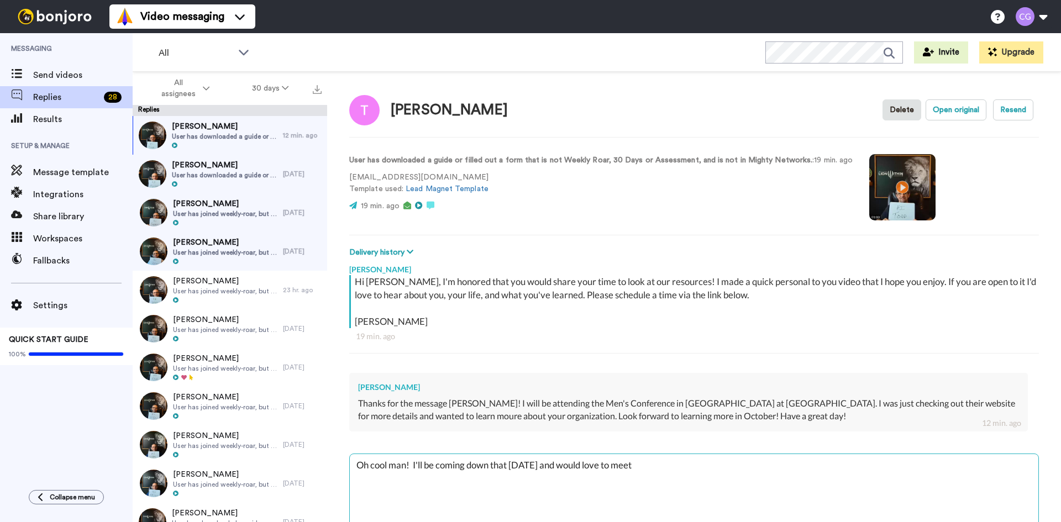
type textarea "x"
type textarea "Oh cool man! I'll be coming down that Thursday and would love to meet s"
type textarea "x"
type textarea "Oh cool man! I'll be coming down that Thursday and would love to meet so"
type textarea "x"
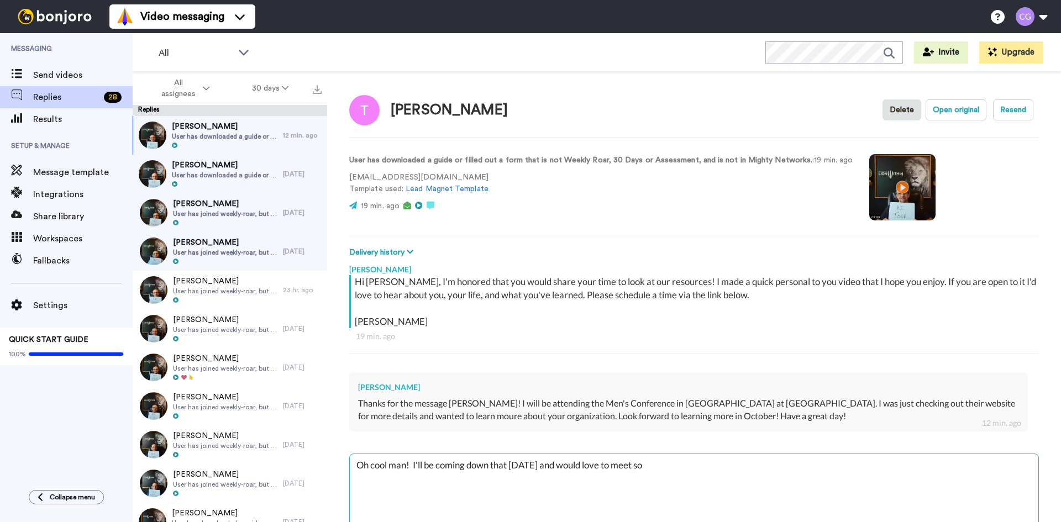
type textarea "Oh cool man! I'll be coming down that Thursday and would love to meet som"
type textarea "x"
type textarea "Oh cool man! I'll be coming down that Thursday and would love to meet some"
type textarea "x"
type textarea "Oh cool man! I'll be coming down that Thursday and would love to meet somet"
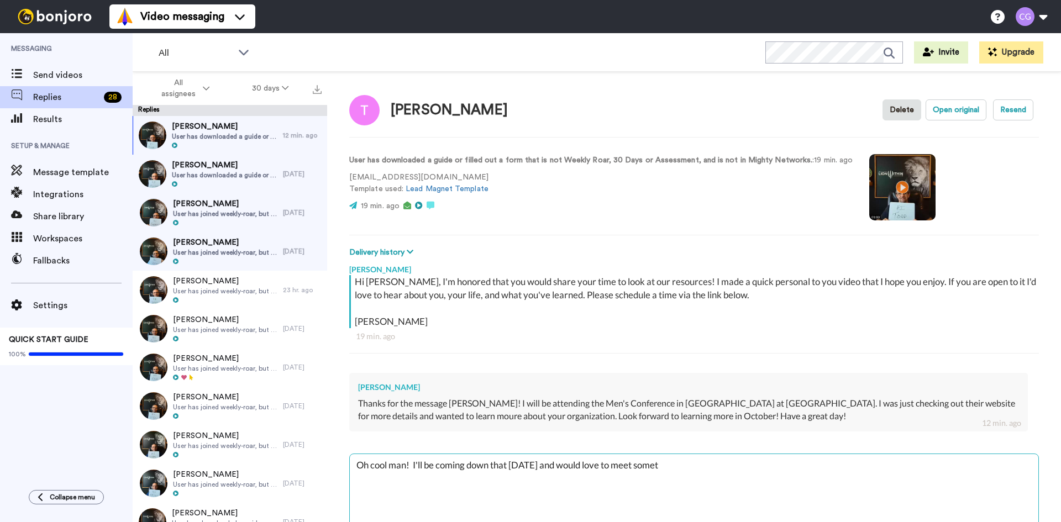
type textarea "x"
type textarea "Oh cool man! I'll be coming down that Thursday and would love to meet someti"
type textarea "x"
type textarea "Oh cool man! I'll be coming down that Thursday and would love to meet sometim"
type textarea "x"
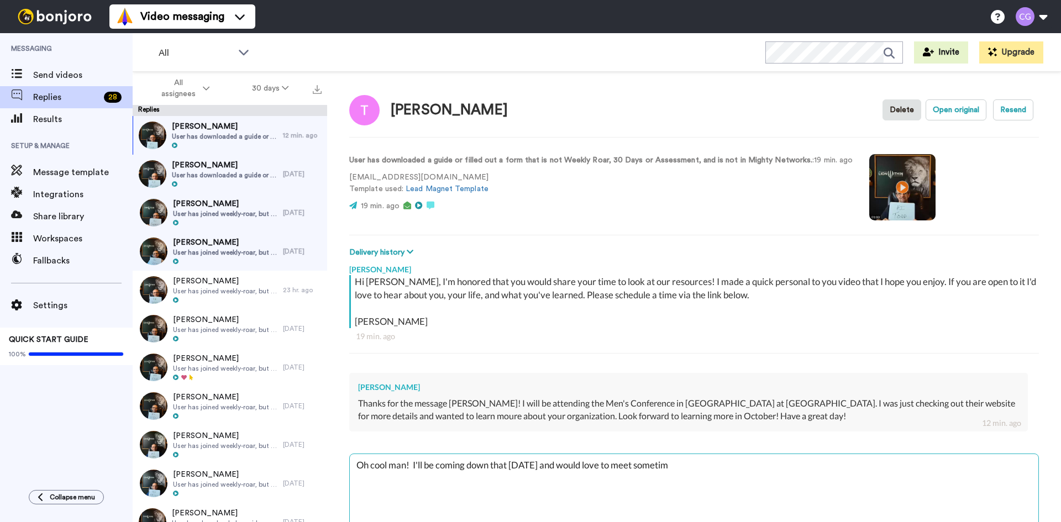
type textarea "Oh cool man! I'll be coming down that Thursday and would love to meet sometime"
type textarea "x"
type textarea "Oh cool man! I'll be coming down that Thursday and would love to meet sometime."
type textarea "x"
type textarea "Oh cool man! I'll be coming down that Thursday and would love to meet sometime."
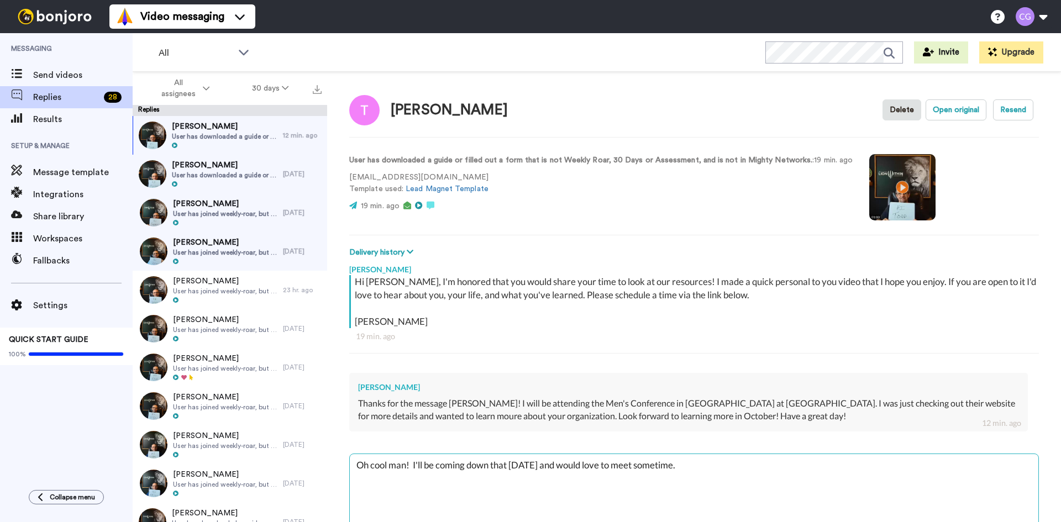
type textarea "x"
type textarea "Oh cool man! I'll be coming down that Thursday and would love to meet sometime.…"
type textarea "x"
type textarea "Oh cool man! I'll be coming down that Thursday and would love to meet sometime.…"
type textarea "x"
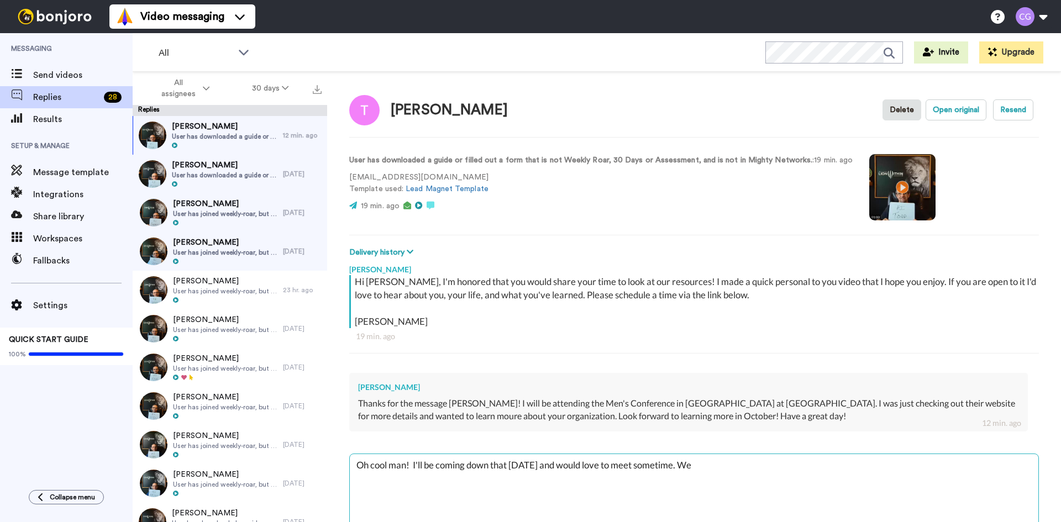
type textarea "Oh cool man! I'll be coming down that Thursday and would love to meet sometime.…"
type textarea "x"
type textarea "Oh cool man! I'll be coming down that Thursday and would love to meet sometime.…"
type textarea "x"
type textarea "Oh cool man! I'll be coming down that Thursday and would love to meet sometime.…"
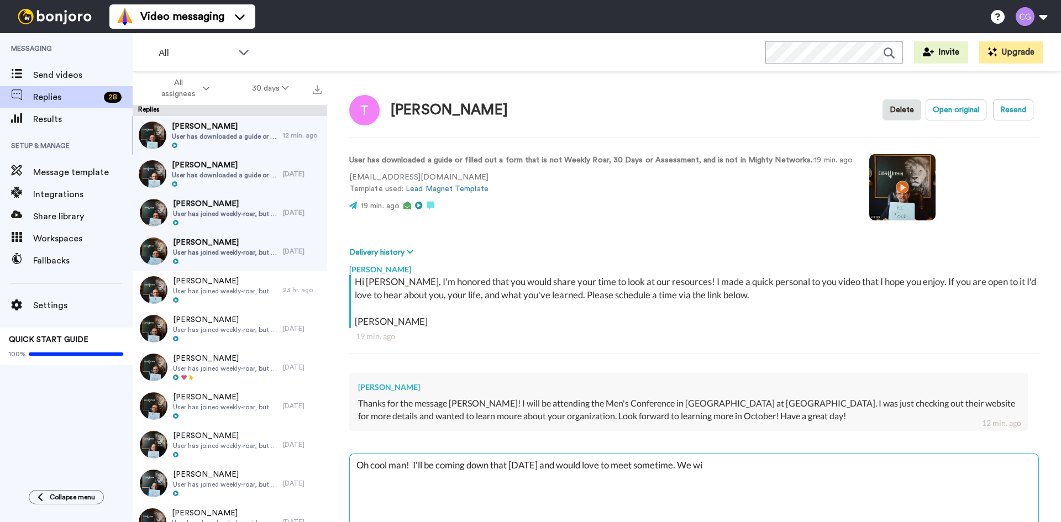
type textarea "x"
type textarea "Oh cool man! I'll be coming down that Thursday and would love to meet sometime.…"
type textarea "x"
type textarea "Oh cool man! I'll be coming down that Thursday and would love to meet sometime.…"
type textarea "x"
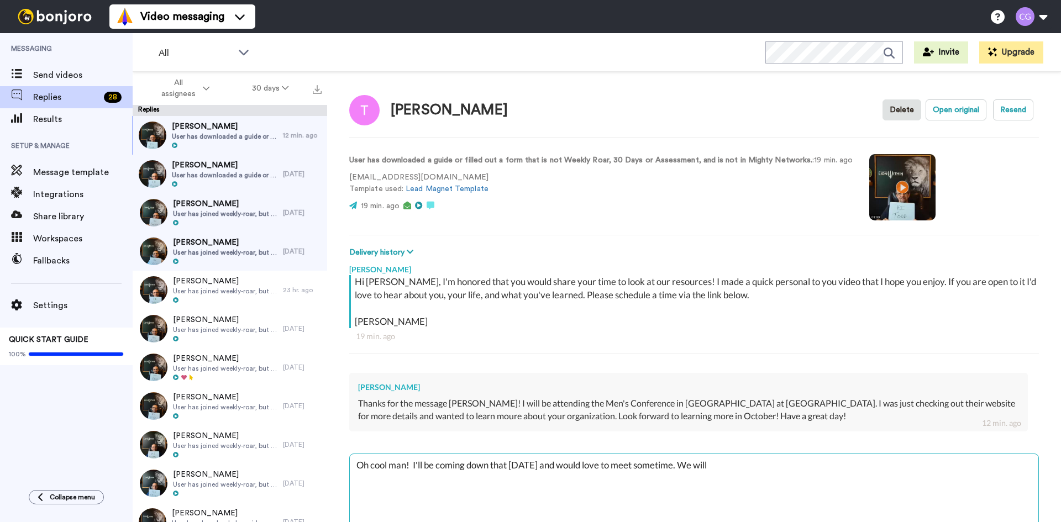
type textarea "Oh cool man! I'll be coming down that Thursday and would love to meet sometime.…"
type textarea "x"
type textarea "Oh cool man! I'll be coming down that Thursday and would love to meet sometime.…"
type textarea "x"
type textarea "Oh cool man! I'll be coming down that Thursday and would love to meet sometime.…"
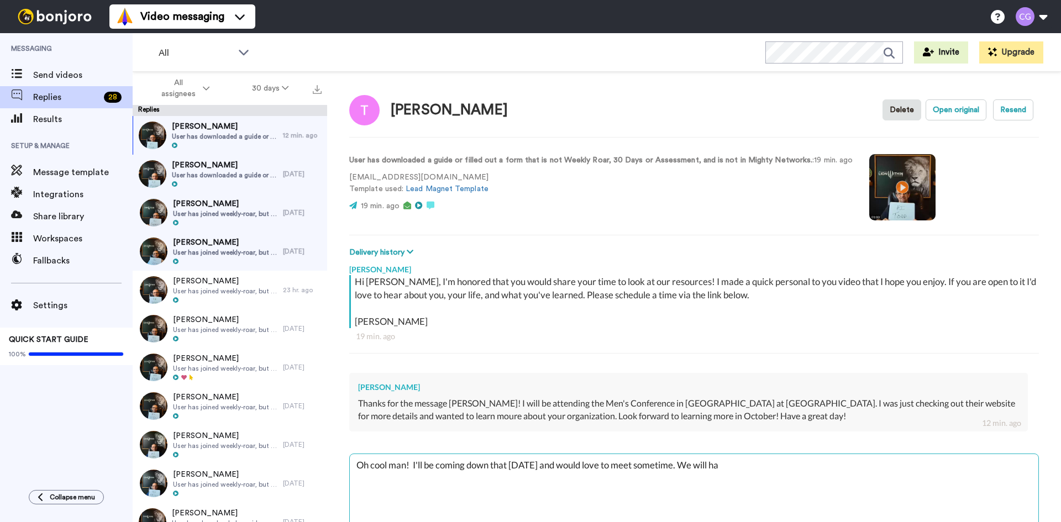
type textarea "x"
type textarea "Oh cool man! I'll be coming down that Thursday and would love to meet sometime.…"
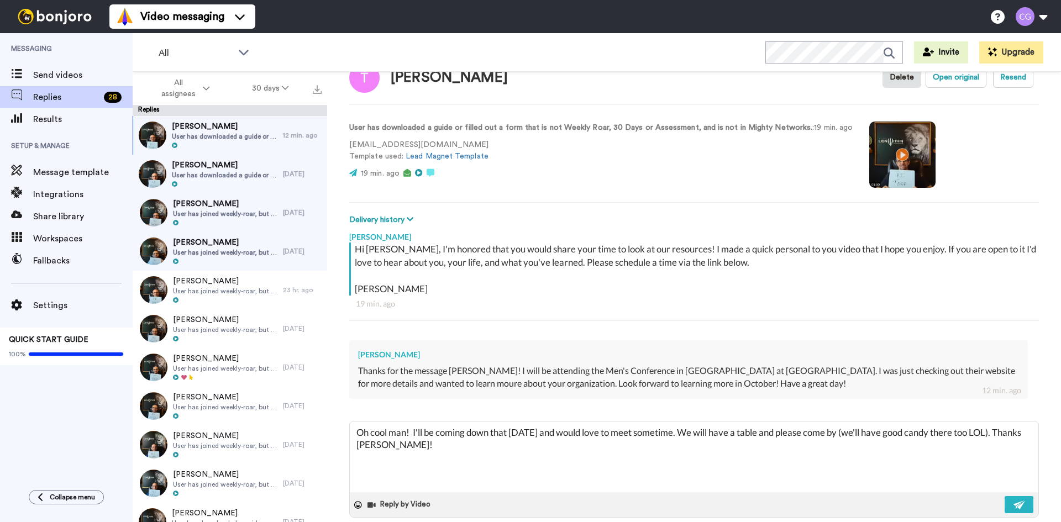
scroll to position [49, 0]
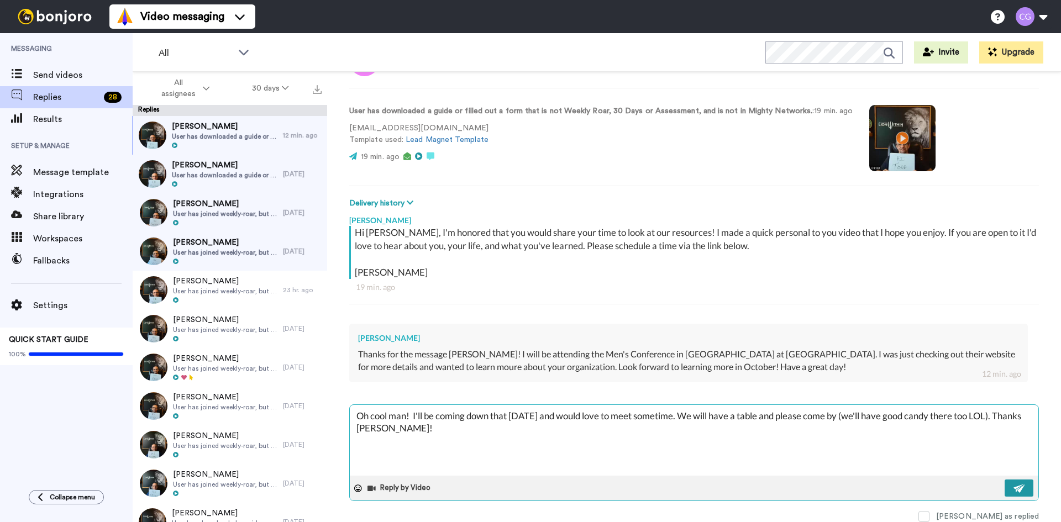
click at [1004, 486] on button at bounding box center [1018, 487] width 29 height 17
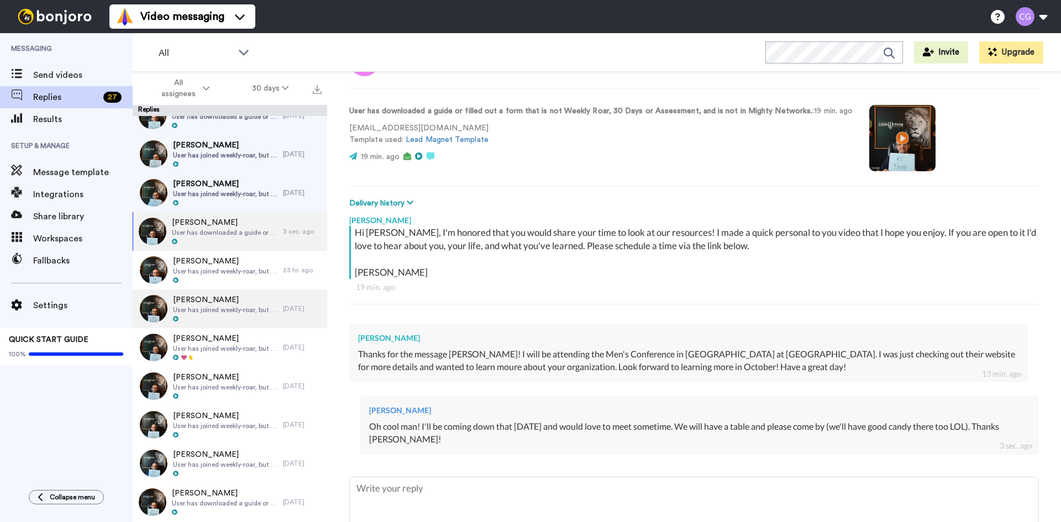
scroll to position [0, 0]
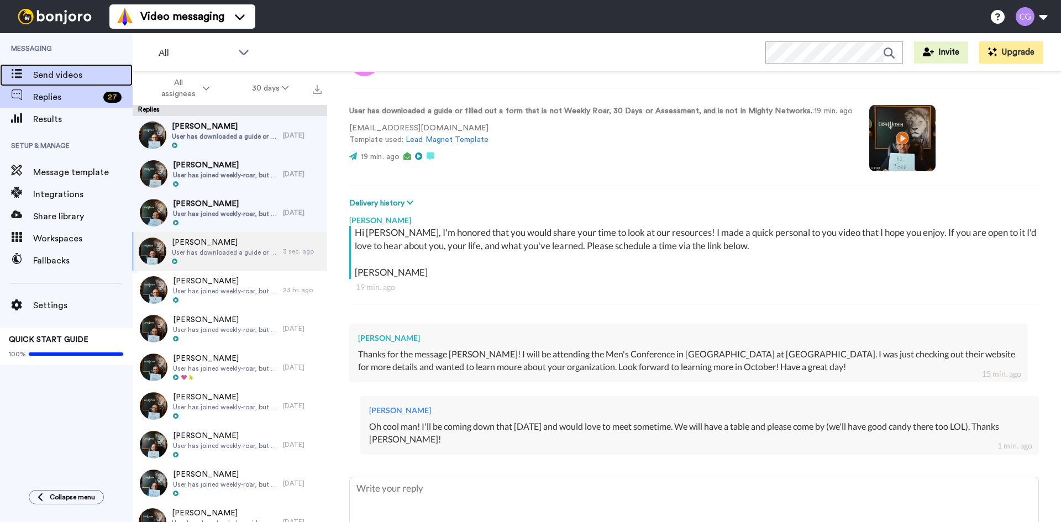
click at [81, 86] on div "Send videos" at bounding box center [66, 75] width 133 height 22
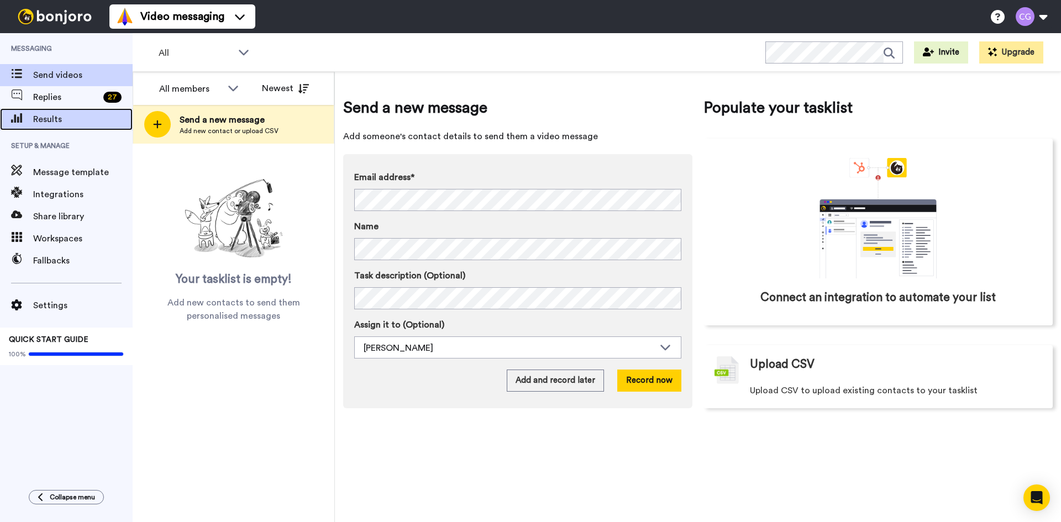
click at [77, 125] on span "Results" at bounding box center [82, 119] width 99 height 13
